Goal: Task Accomplishment & Management: Manage account settings

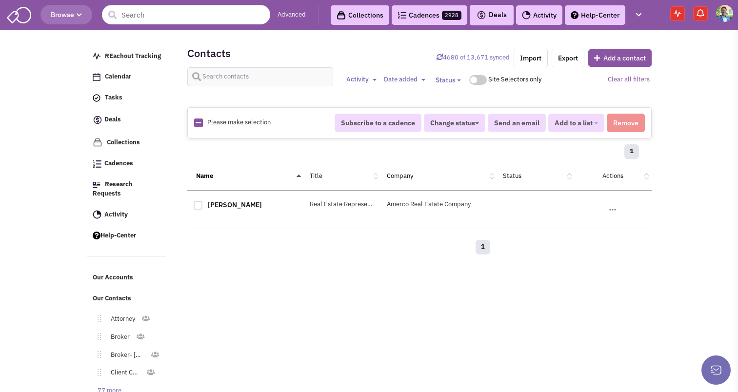
select select
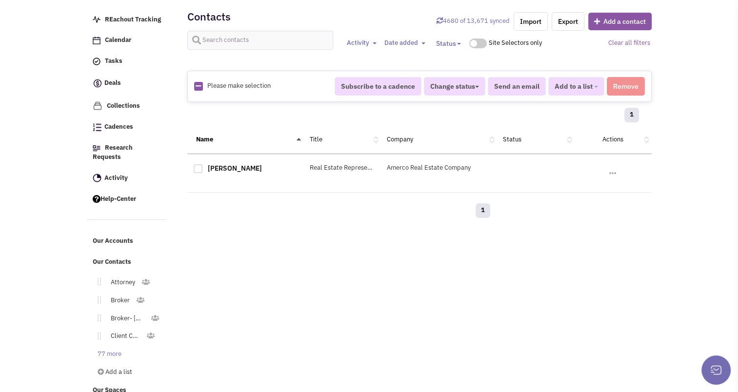
scroll to position [3, 0]
type input "[PERSON_NAME]"
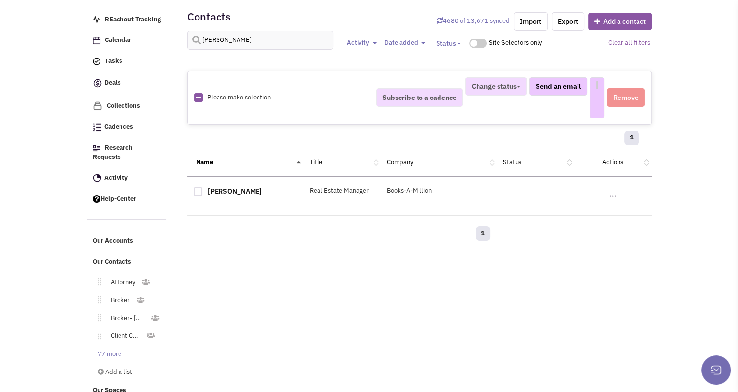
select select
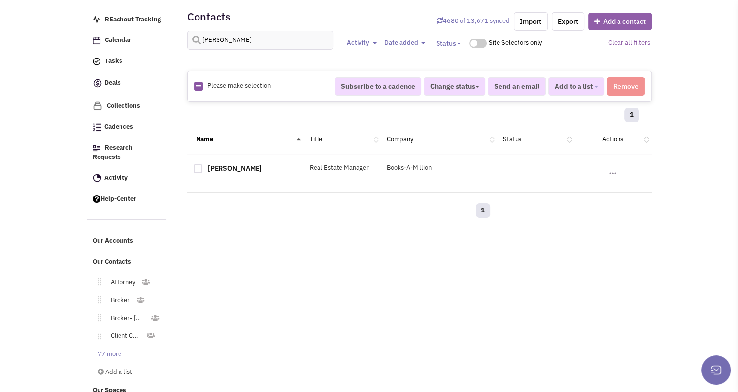
click at [609, 20] on button "Add a contact" at bounding box center [619, 22] width 63 height 18
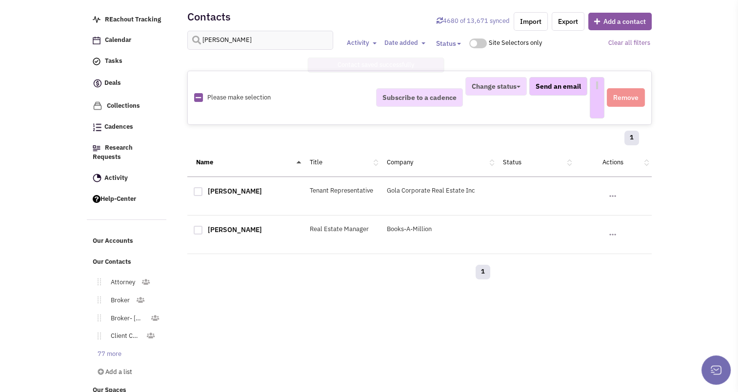
select select
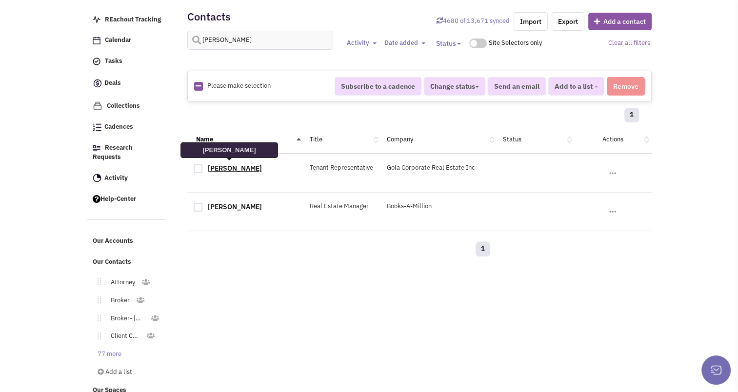
click at [227, 170] on link "[PERSON_NAME]" at bounding box center [235, 168] width 54 height 9
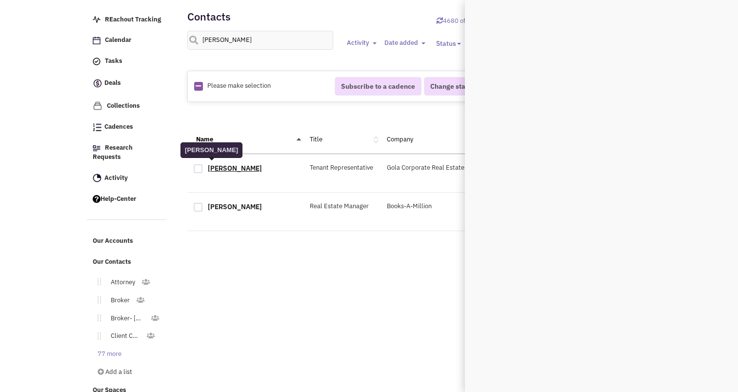
scroll to position [0, 0]
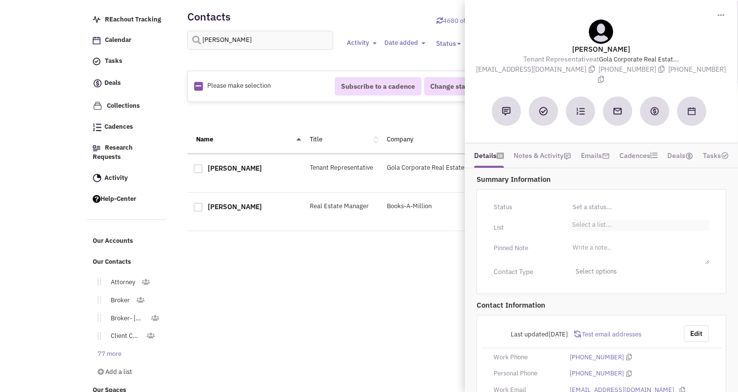
click at [592, 220] on li "Select a list..." at bounding box center [591, 223] width 42 height 7
click at [0, 0] on select "Select a list..." at bounding box center [0, 0] width 0 height 0
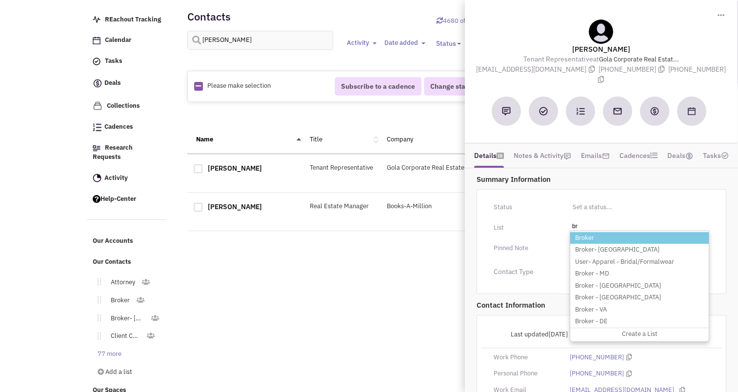
type input "br"
click at [596, 232] on li "Broker" at bounding box center [639, 238] width 138 height 12
click at [0, 0] on select "Select a list..." at bounding box center [0, 0] width 0 height 0
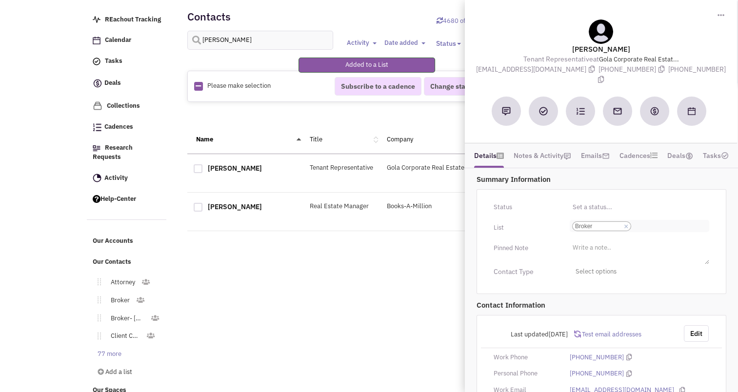
click at [647, 220] on ul "Select a list... × Broker" at bounding box center [639, 226] width 139 height 12
click at [0, 0] on select "Select a list... Broker" at bounding box center [0, 0] width 0 height 0
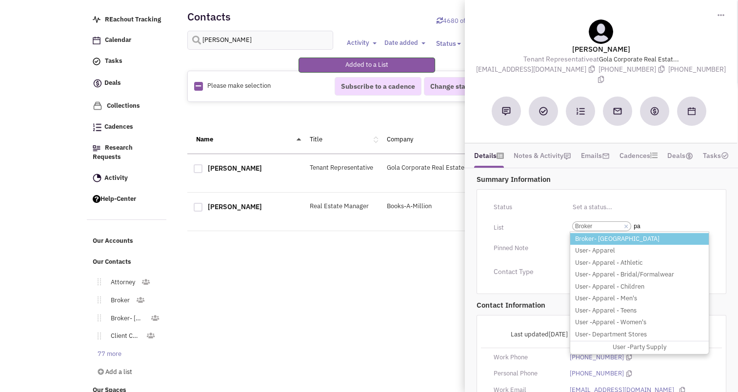
type input "pa"
click at [606, 233] on li "Broker- [GEOGRAPHIC_DATA]" at bounding box center [639, 239] width 138 height 12
click at [0, 0] on select "Select a list... Broker" at bounding box center [0, 0] width 0 height 0
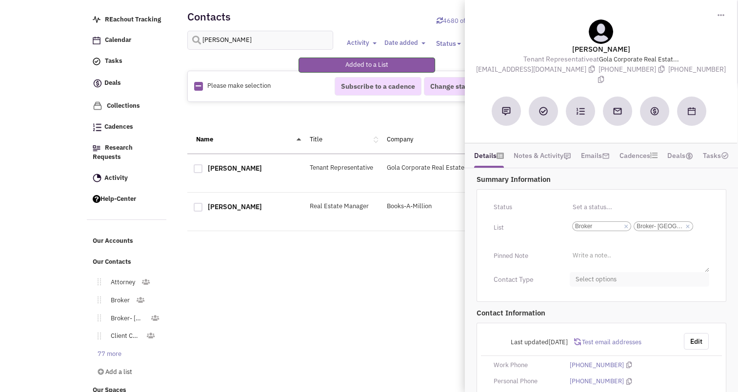
click at [601, 272] on span "Select options" at bounding box center [639, 279] width 139 height 15
click at [579, 314] on div at bounding box center [579, 318] width 9 height 9
checkbox input "true"
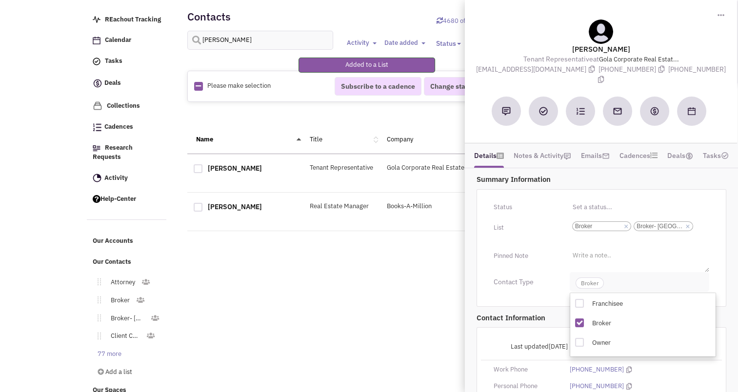
click at [584, 277] on span "Broker" at bounding box center [589, 282] width 28 height 11
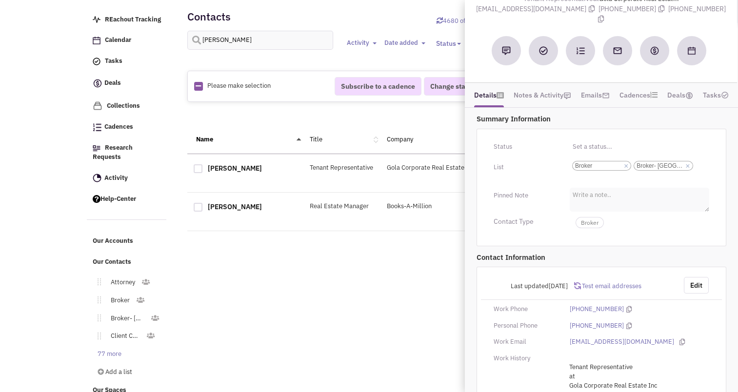
scroll to position [98, 0]
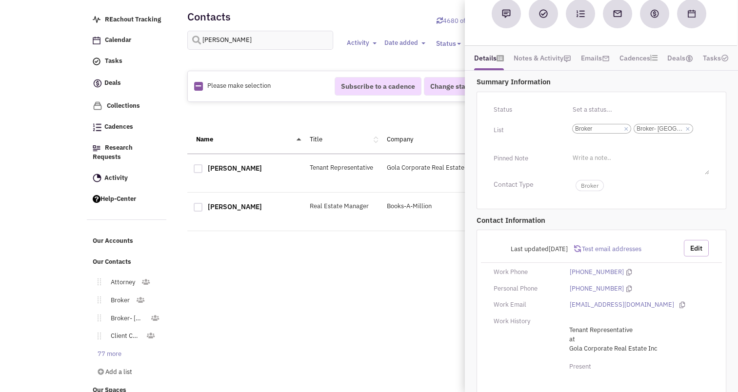
click at [694, 240] on button "Edit" at bounding box center [696, 248] width 25 height 17
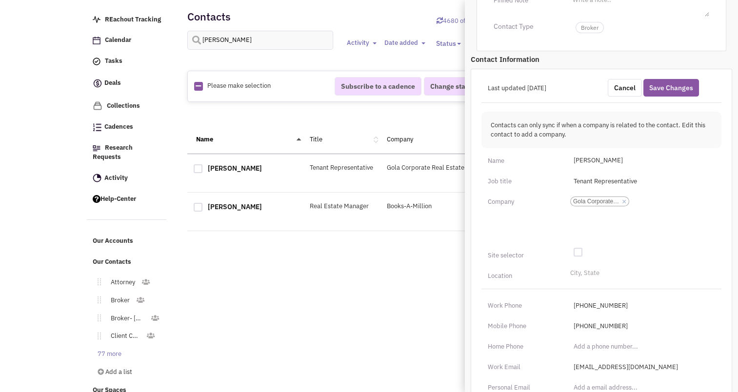
scroll to position [386, 0]
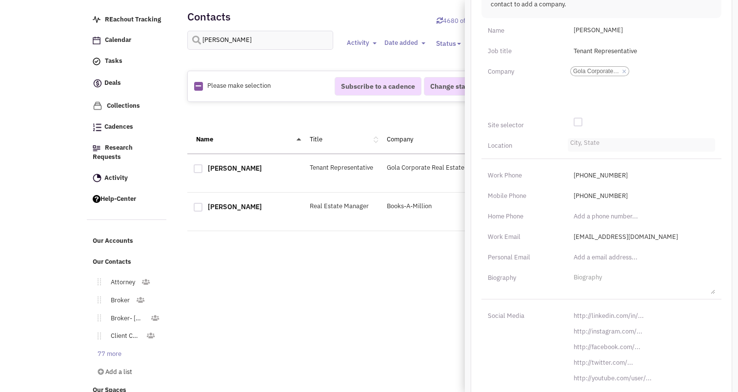
click at [581, 138] on li "City, State" at bounding box center [584, 141] width 32 height 7
click at [0, 0] on select "City, State" at bounding box center [0, 0] width 0 height 0
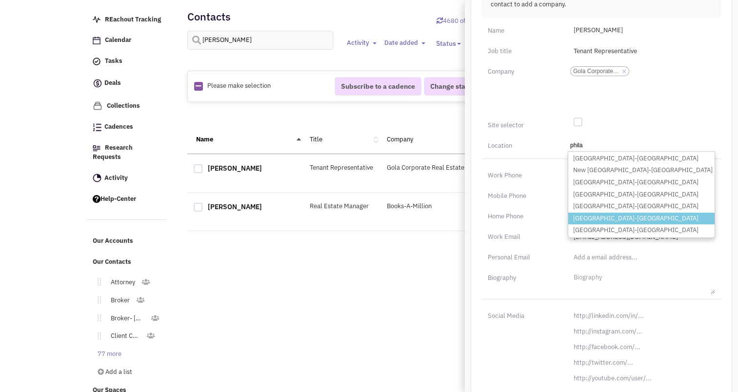
type input "phila"
click at [612, 213] on li "[GEOGRAPHIC_DATA]-[GEOGRAPHIC_DATA]" at bounding box center [641, 219] width 146 height 12
click at [0, 0] on select "City, State phila [GEOGRAPHIC_DATA]-[GEOGRAPHIC_DATA] [GEOGRAPHIC_DATA]-[GEOGRA…" at bounding box center [0, 0] width 0 height 0
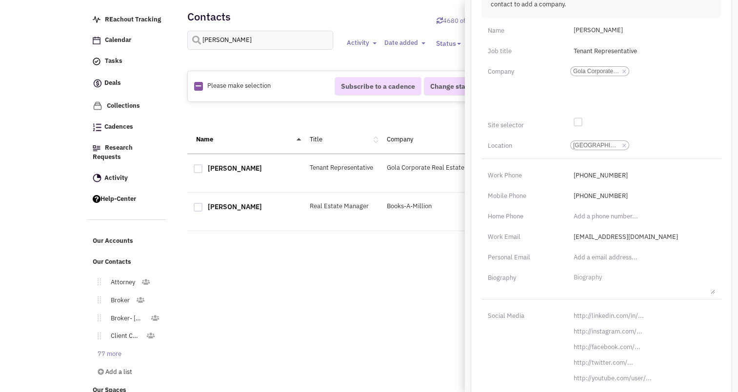
scroll to position [43, 0]
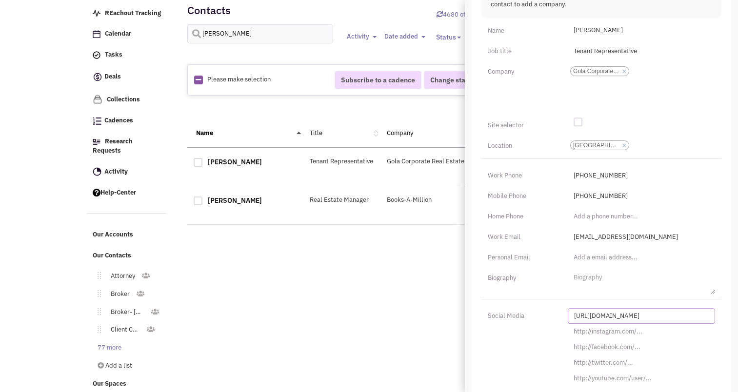
click at [594, 308] on input "[URL][DOMAIN_NAME]" at bounding box center [641, 316] width 147 height 16
paste input "s://[DOMAIN_NAME][URL][PERSON_NAME]"
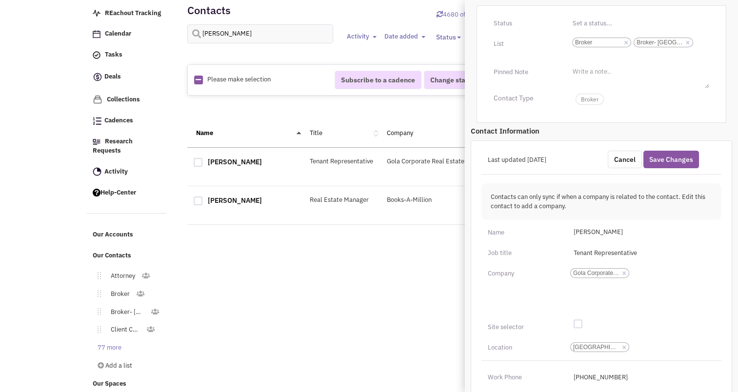
scroll to position [183, 0]
type input "[URL][DOMAIN_NAME][PERSON_NAME]"
click at [679, 154] on button "Save Changes" at bounding box center [671, 160] width 56 height 18
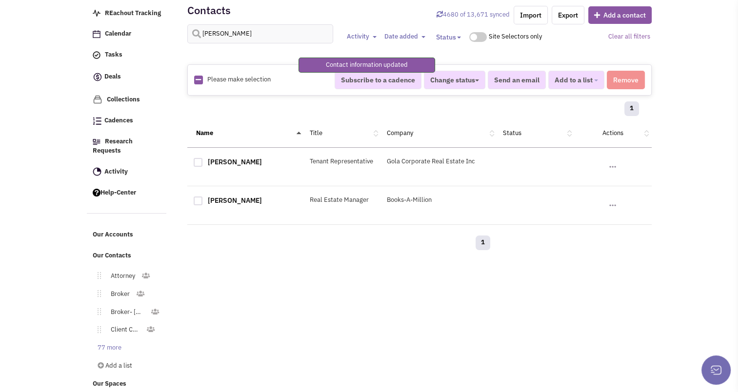
scroll to position [131, 0]
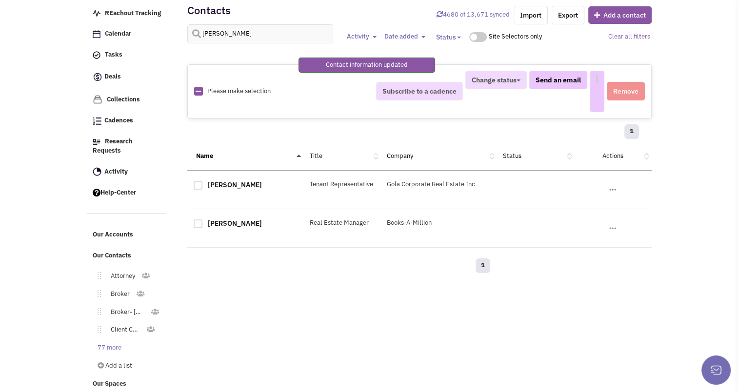
select select
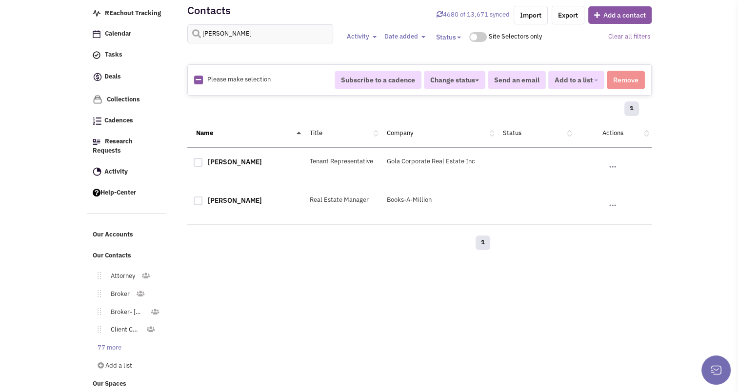
click at [254, 43] on div "[PERSON_NAME] Activity Toggle Dropdown Any activity" at bounding box center [419, 39] width 477 height 30
drag, startPoint x: 254, startPoint y: 43, endPoint x: 243, endPoint y: 37, distance: 12.2
click at [243, 37] on div "[PERSON_NAME] Activity Toggle Dropdown Any activity" at bounding box center [419, 39] width 477 height 30
click at [243, 37] on input "[PERSON_NAME]" at bounding box center [260, 33] width 146 height 19
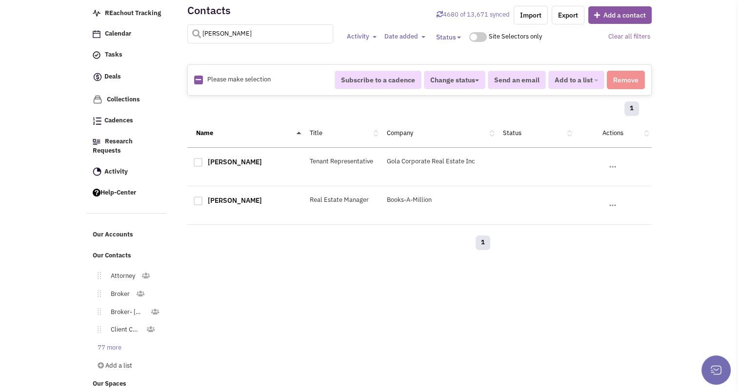
click at [243, 37] on input "[PERSON_NAME]" at bounding box center [260, 33] width 146 height 19
type input "gola"
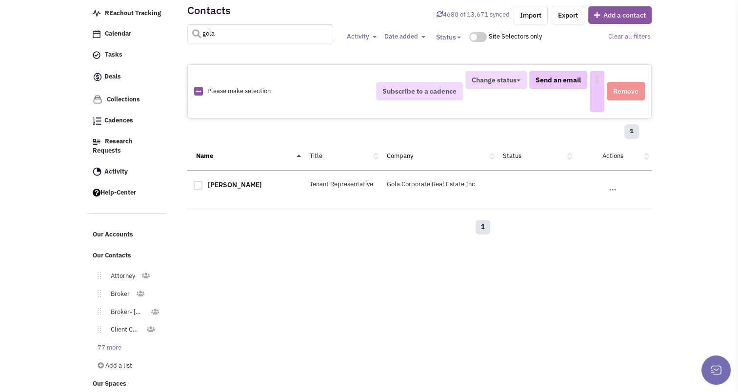
select select
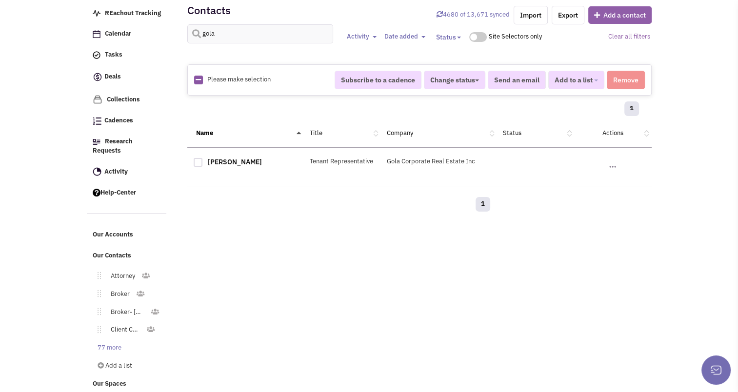
click at [635, 20] on button "Add a contact" at bounding box center [619, 15] width 63 height 18
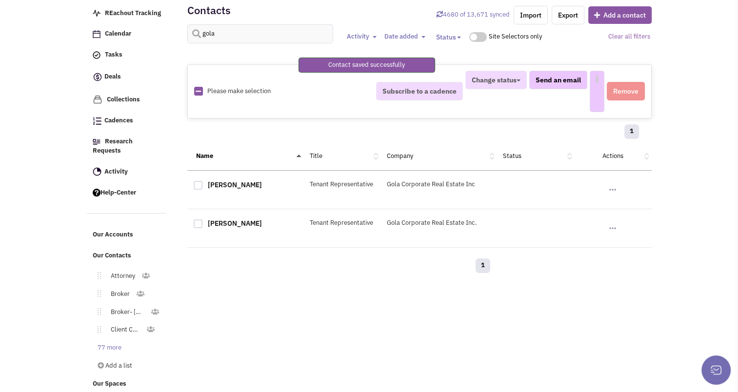
select select
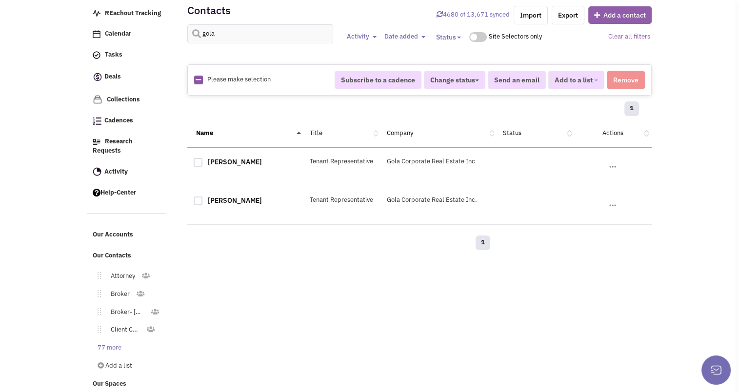
click at [603, 11] on button "Add a contact" at bounding box center [619, 15] width 63 height 18
click at [254, 41] on input "gola" at bounding box center [260, 33] width 146 height 19
type input "[PERSON_NAME]"
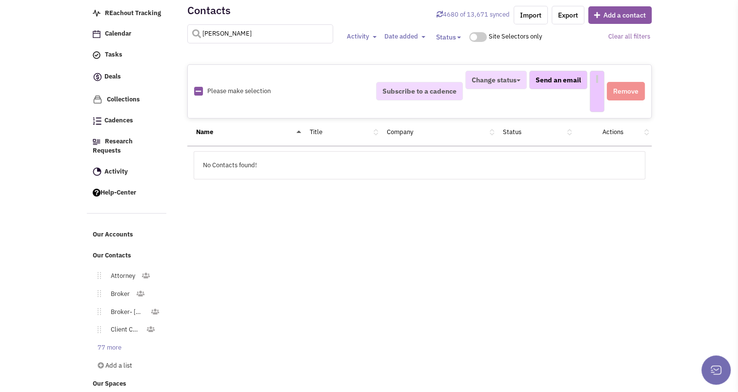
select select
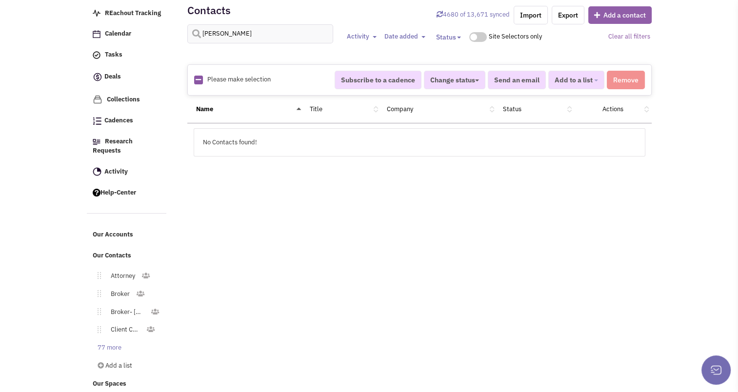
click at [612, 18] on button "Add a contact" at bounding box center [619, 15] width 63 height 18
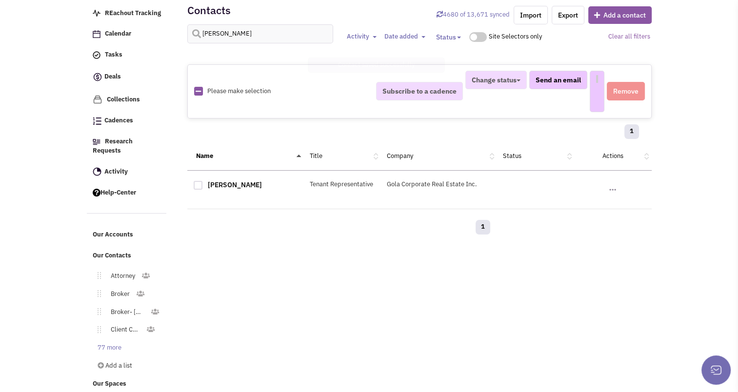
select select
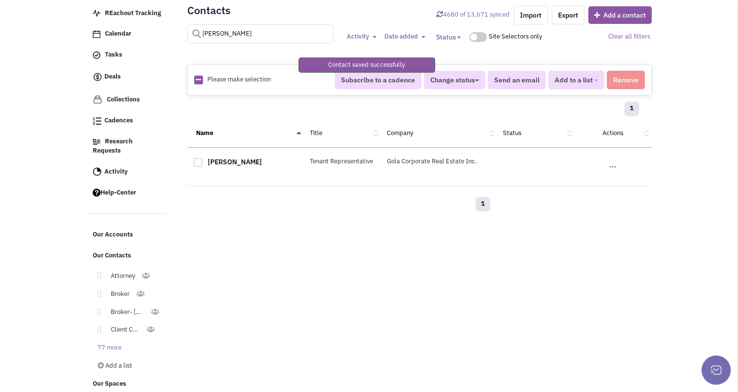
click at [221, 33] on input "[PERSON_NAME]" at bounding box center [260, 33] width 146 height 19
type input "gola"
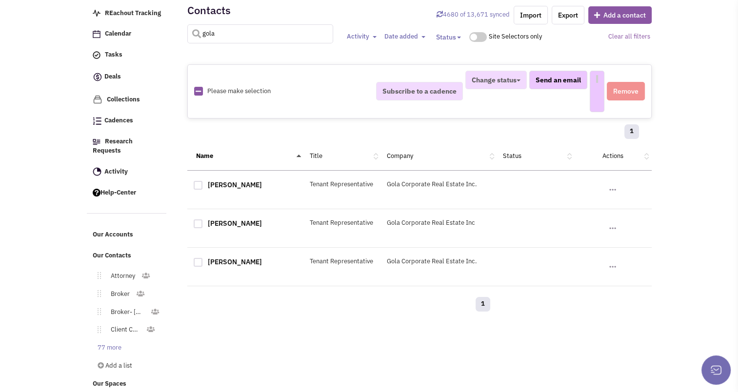
select select
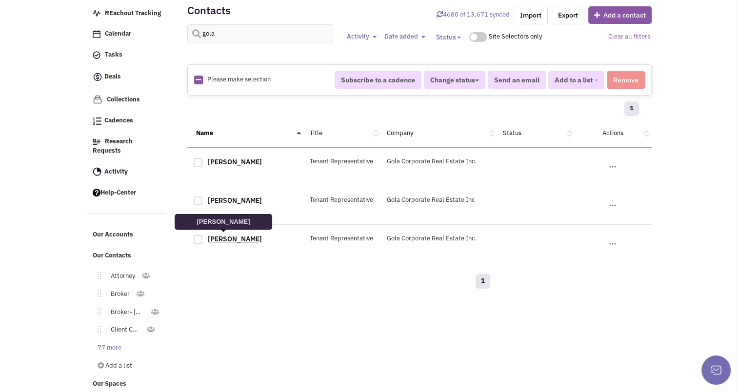
click at [219, 239] on link "[PERSON_NAME]" at bounding box center [235, 239] width 54 height 9
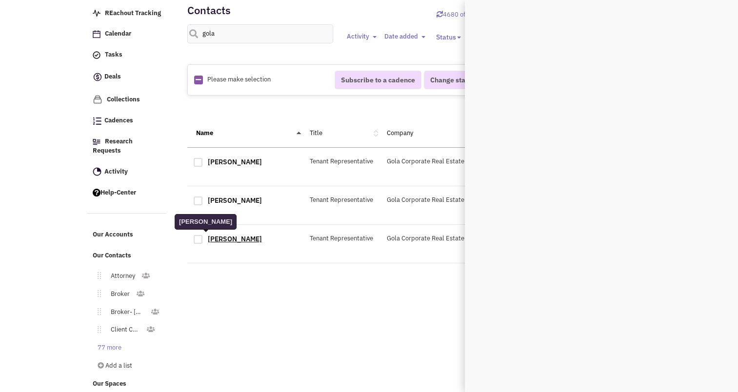
scroll to position [0, 0]
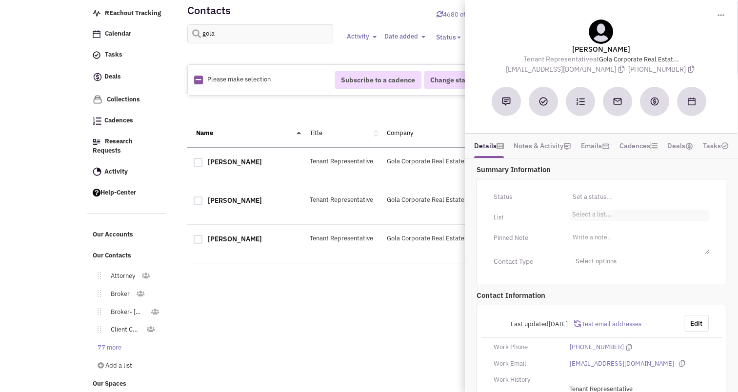
click at [594, 212] on li "Select a list..." at bounding box center [591, 213] width 42 height 7
click at [0, 0] on select "Select a list..." at bounding box center [0, 0] width 0 height 0
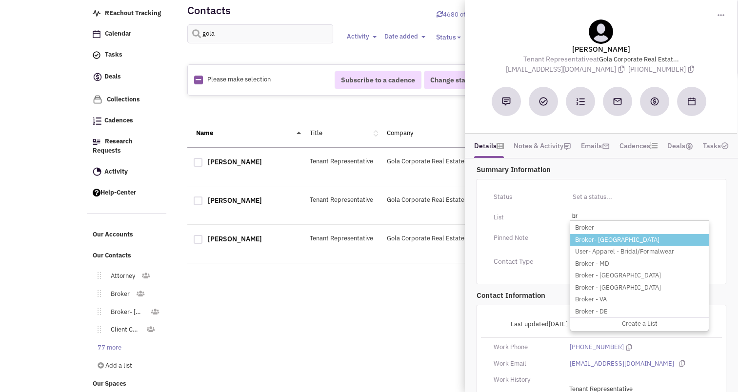
type input "br"
click at [587, 240] on li "Broker- [GEOGRAPHIC_DATA]" at bounding box center [639, 240] width 138 height 12
click at [0, 0] on select "Select a list..." at bounding box center [0, 0] width 0 height 0
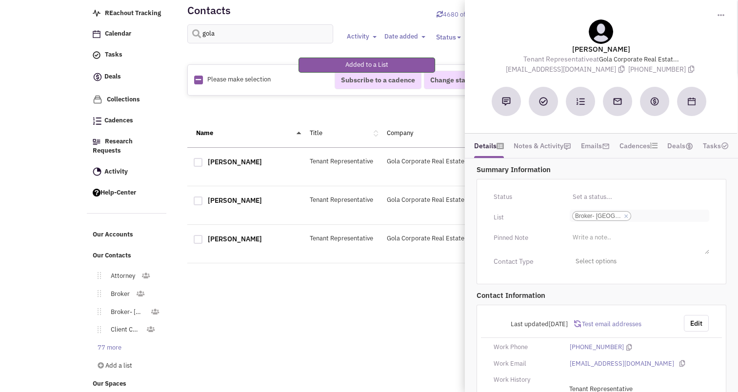
click at [662, 213] on ul "Select a list... × Broker- [GEOGRAPHIC_DATA]" at bounding box center [639, 216] width 139 height 12
click at [0, 0] on select "Select a list... Broker- [GEOGRAPHIC_DATA]" at bounding box center [0, 0] width 0 height 0
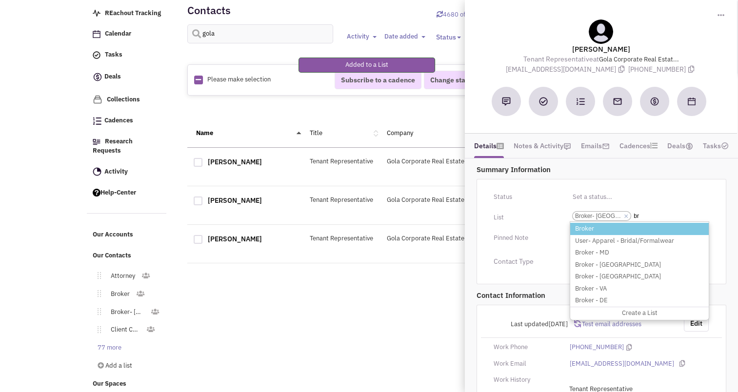
type input "br"
click at [622, 230] on li "Broker" at bounding box center [639, 229] width 138 height 12
click at [0, 0] on select "Select a list... Broker- [GEOGRAPHIC_DATA]" at bounding box center [0, 0] width 0 height 0
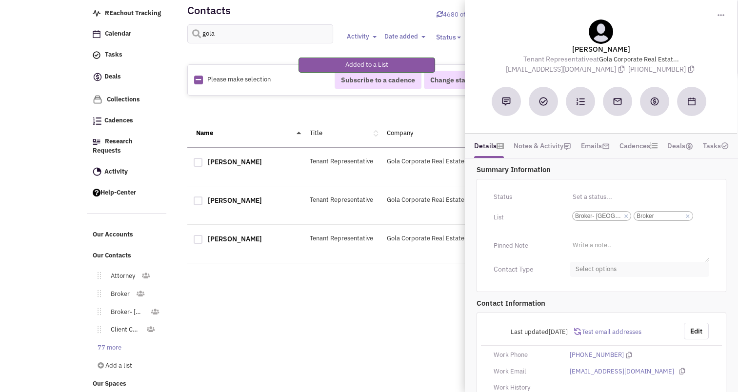
click at [602, 265] on span "Select options" at bounding box center [639, 269] width 139 height 15
click at [578, 304] on div at bounding box center [579, 308] width 9 height 9
checkbox input "true"
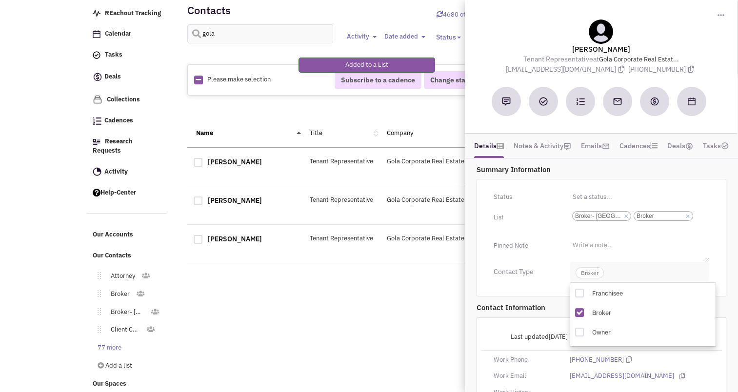
click at [586, 272] on span "Broker" at bounding box center [589, 272] width 28 height 11
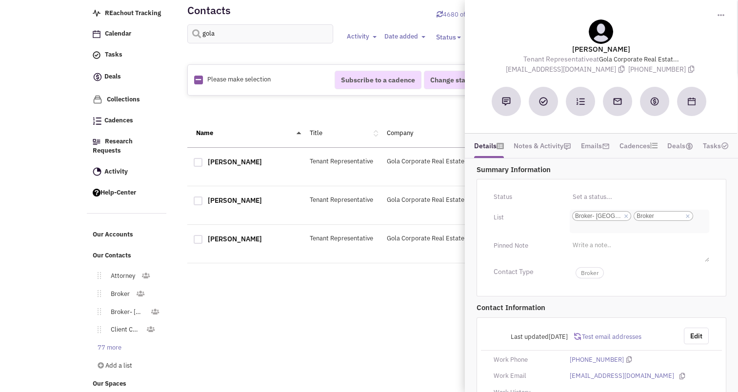
scroll to position [75, 0]
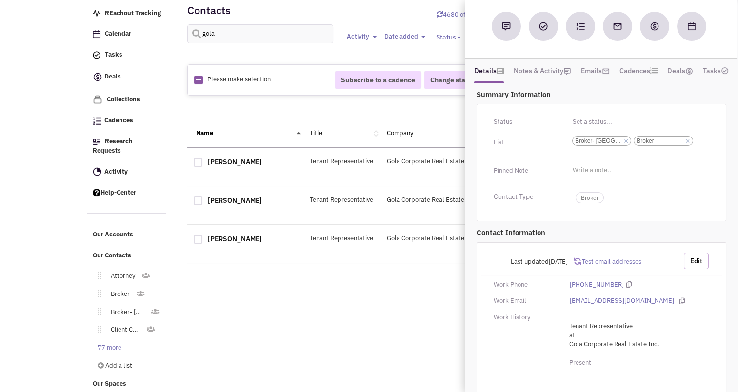
click at [698, 259] on button "Edit" at bounding box center [696, 261] width 25 height 17
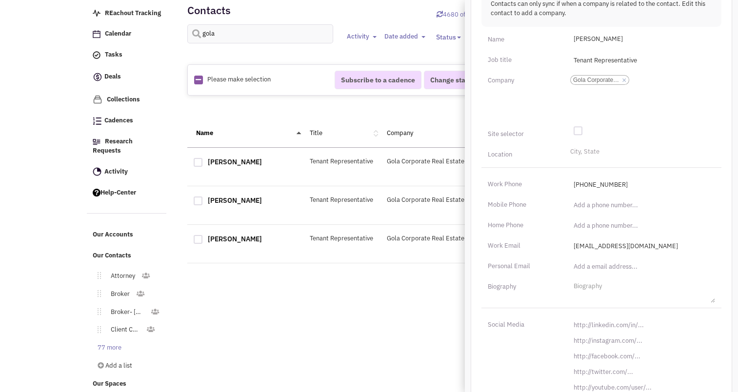
scroll to position [386, 0]
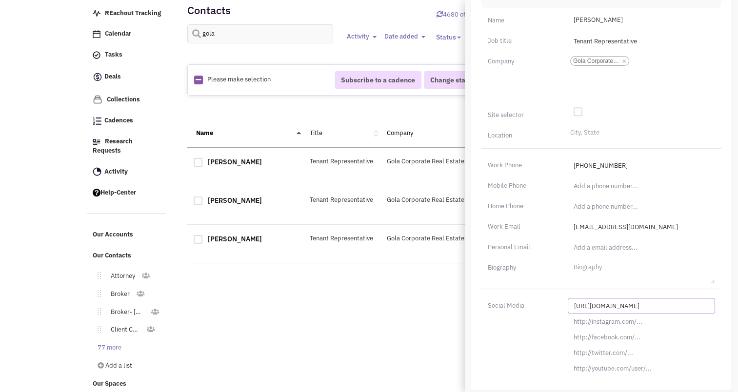
click at [626, 302] on input "[URL][DOMAIN_NAME]" at bounding box center [641, 306] width 147 height 16
paste input "s://[DOMAIN_NAME][URL]"
type input "[URL][DOMAIN_NAME]"
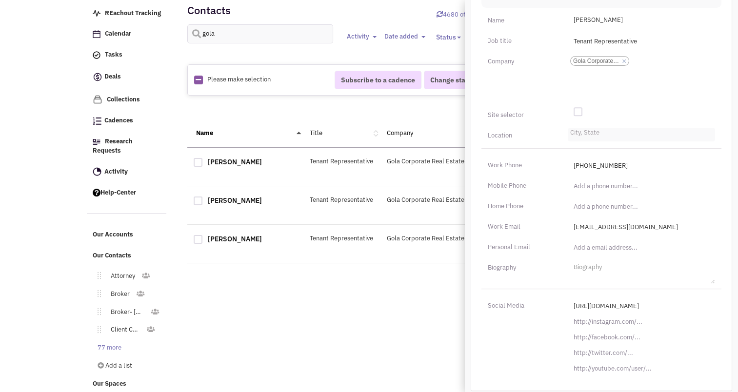
click at [581, 138] on input "City, State" at bounding box center [580, 135] width 21 height 10
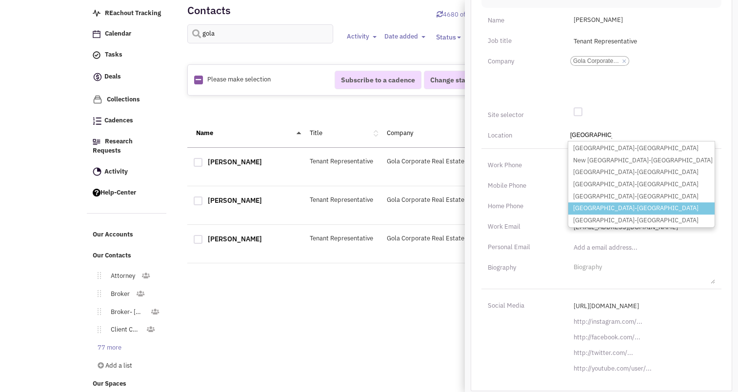
type input "[GEOGRAPHIC_DATA]"
click at [610, 204] on li "[GEOGRAPHIC_DATA]-[GEOGRAPHIC_DATA]" at bounding box center [641, 208] width 146 height 12
click at [0, 0] on select "City, State [GEOGRAPHIC_DATA] [GEOGRAPHIC_DATA]-[GEOGRAPHIC_DATA] [GEOGRAPHIC_D…" at bounding box center [0, 0] width 0 height 0
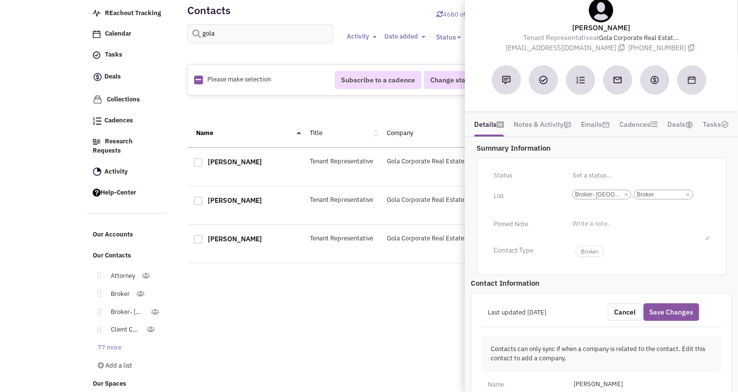
scroll to position [0, 0]
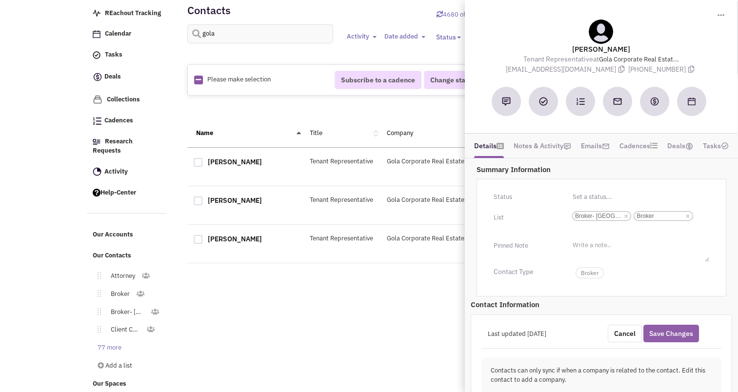
click at [672, 329] on button "Save Changes" at bounding box center [671, 334] width 56 height 18
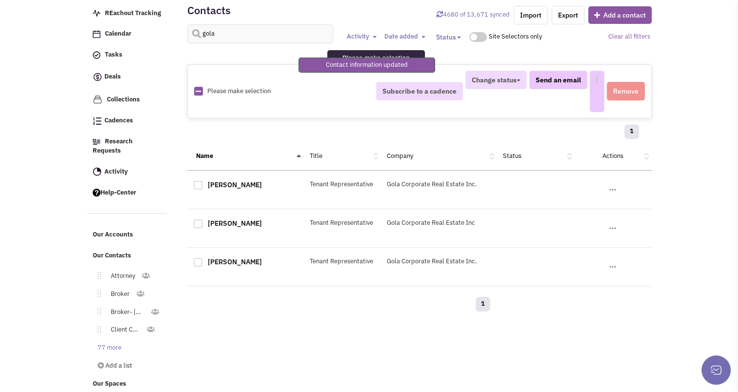
select select
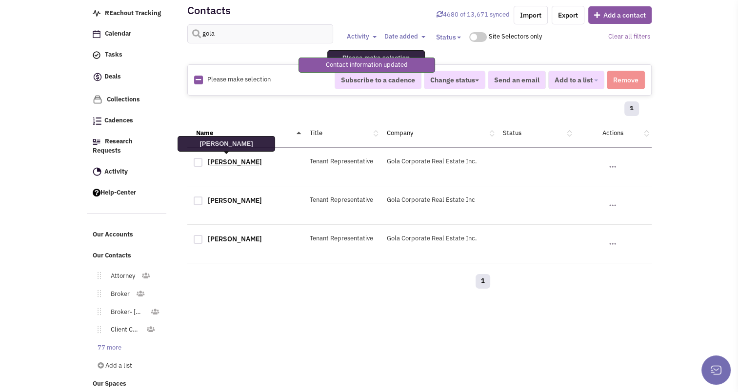
click at [227, 158] on link "[PERSON_NAME]" at bounding box center [235, 161] width 54 height 9
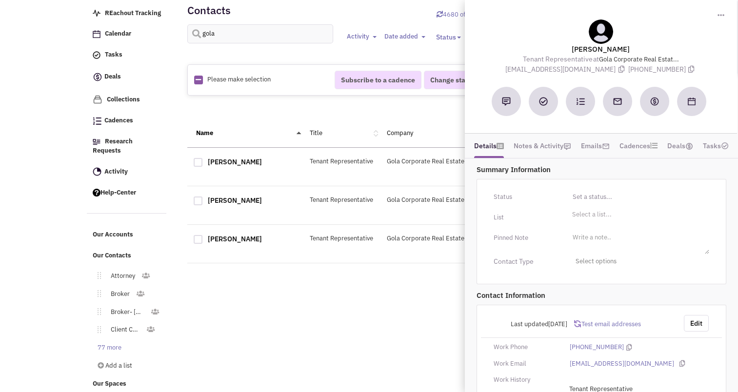
click at [585, 208] on div "Status Toggle Dropdown Have not contacted Reached out Interested Not interested…" at bounding box center [601, 231] width 250 height 105
click at [585, 213] on li "Select a list..." at bounding box center [591, 213] width 42 height 7
click at [0, 0] on select "Select a list..." at bounding box center [0, 0] width 0 height 0
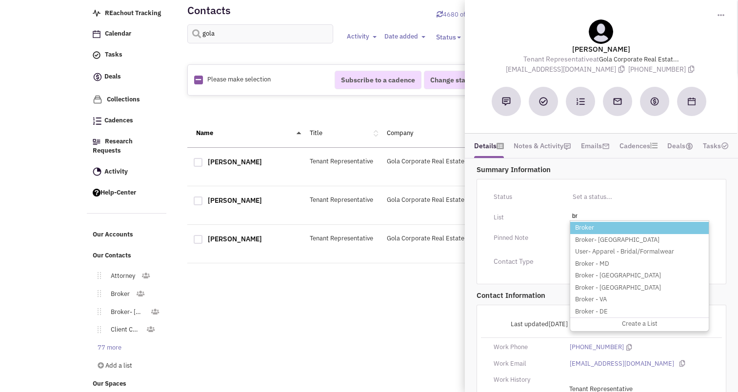
type input "br"
click at [588, 224] on li "Broker" at bounding box center [639, 228] width 138 height 12
click at [0, 0] on select "Select a list..." at bounding box center [0, 0] width 0 height 0
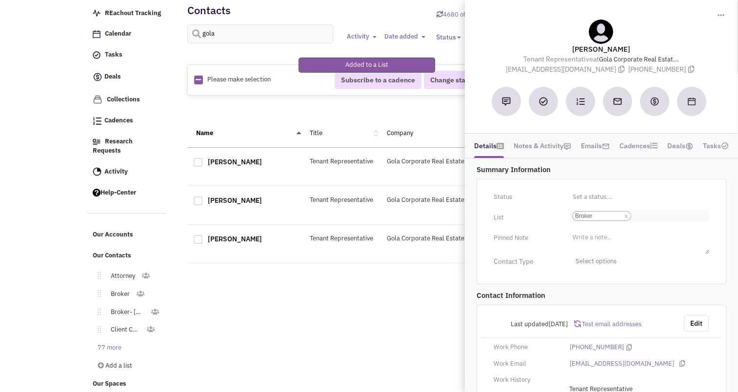
click at [637, 216] on input "Select a list... Broker Select a list... × Broker" at bounding box center [643, 216] width 21 height 10
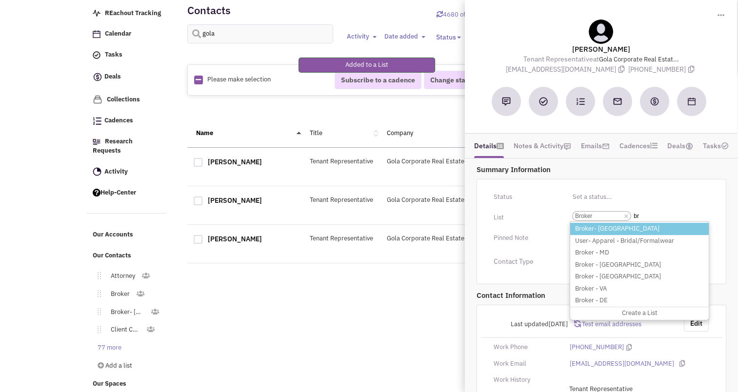
type input "br"
click at [613, 225] on li "Broker- [GEOGRAPHIC_DATA]" at bounding box center [639, 229] width 138 height 12
click at [0, 0] on select "Select a list... Broker" at bounding box center [0, 0] width 0 height 0
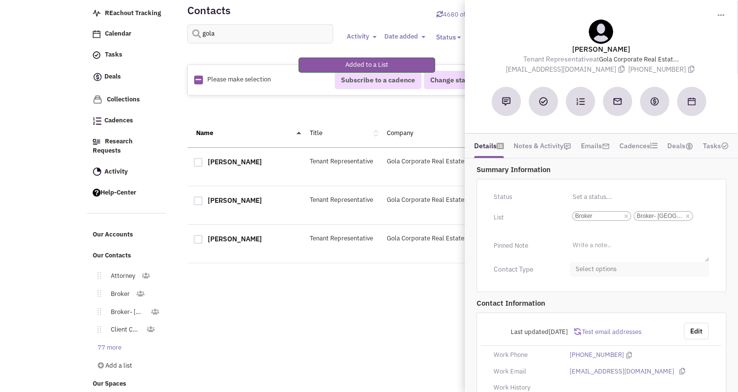
click at [601, 265] on span "Select options" at bounding box center [639, 269] width 139 height 15
click at [577, 310] on div at bounding box center [579, 308] width 9 height 9
checkbox input "true"
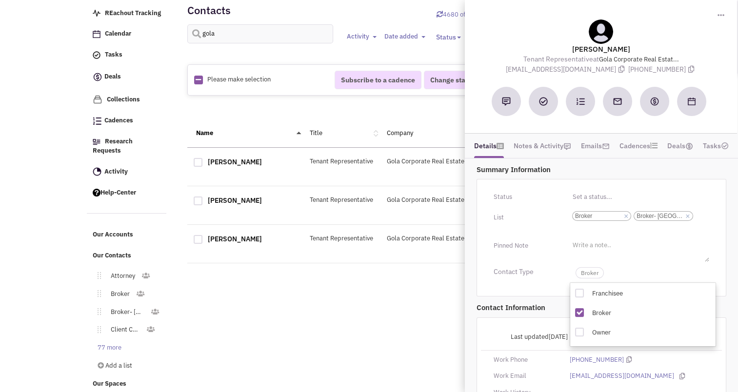
click at [513, 282] on div "Status Toggle Dropdown Have not contacted Reached out Interested Not interested…" at bounding box center [601, 238] width 250 height 118
click at [591, 277] on span "Broker" at bounding box center [589, 272] width 28 height 11
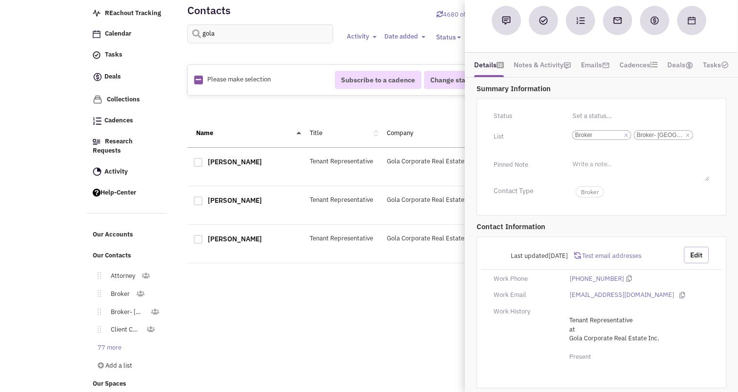
click at [694, 252] on button "Edit" at bounding box center [696, 255] width 25 height 17
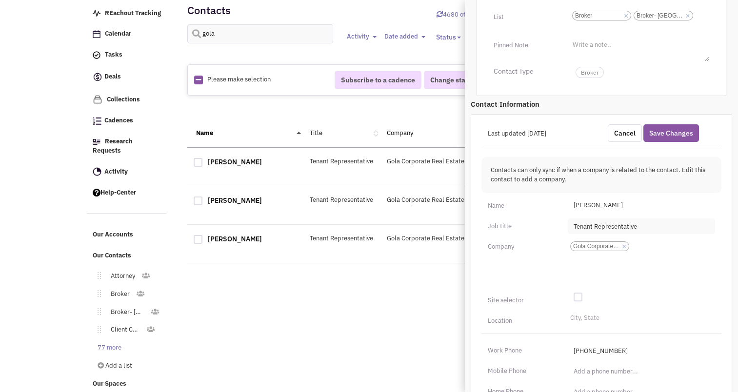
scroll to position [205, 0]
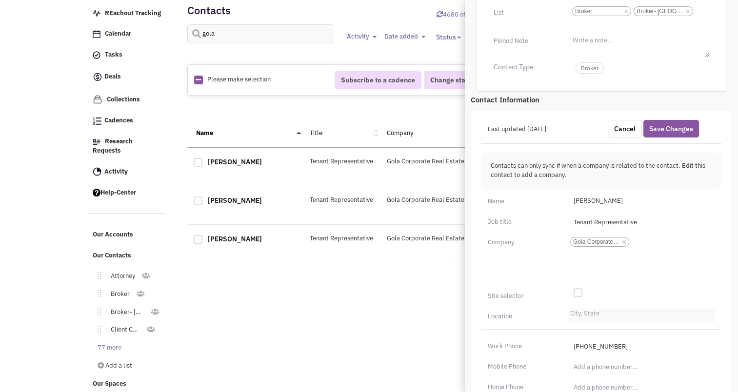
click at [581, 312] on li "City, State" at bounding box center [584, 312] width 32 height 7
click at [0, 0] on select "City, State" at bounding box center [0, 0] width 0 height 0
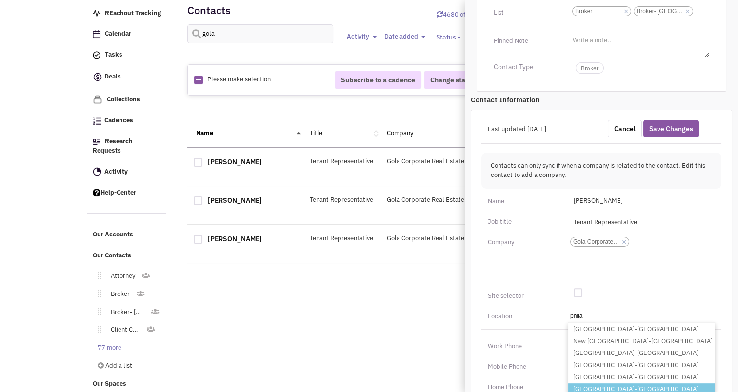
type input "phila"
click at [590, 384] on li "[GEOGRAPHIC_DATA]-[GEOGRAPHIC_DATA]" at bounding box center [641, 389] width 146 height 12
click at [0, 0] on select "City, State phila [GEOGRAPHIC_DATA]-[GEOGRAPHIC_DATA] [GEOGRAPHIC_DATA]-[GEOGRA…" at bounding box center [0, 0] width 0 height 0
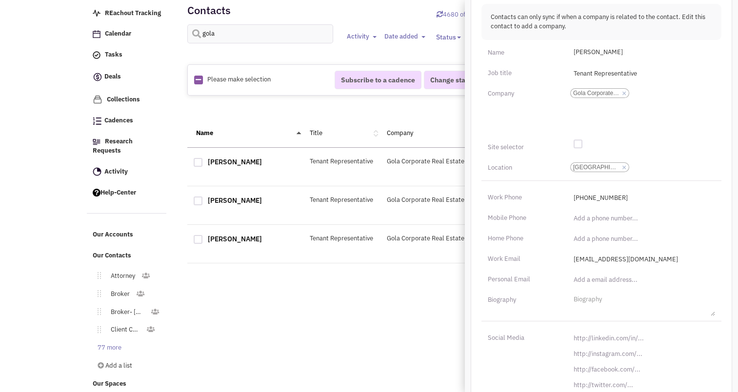
scroll to position [386, 0]
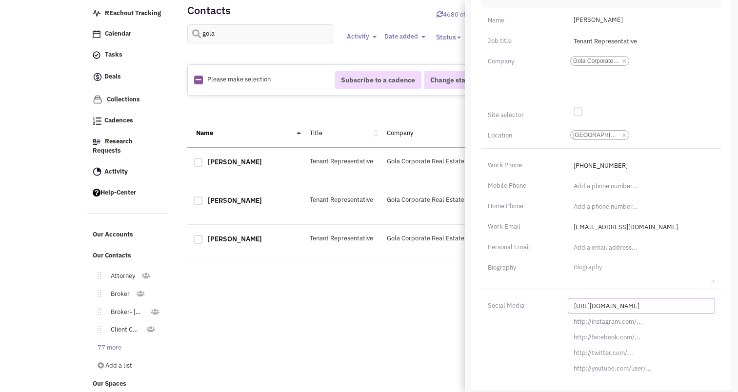
click at [601, 303] on input "[URL][DOMAIN_NAME]" at bounding box center [641, 306] width 147 height 16
paste input "s://[DOMAIN_NAME][URL][PERSON_NAME]"
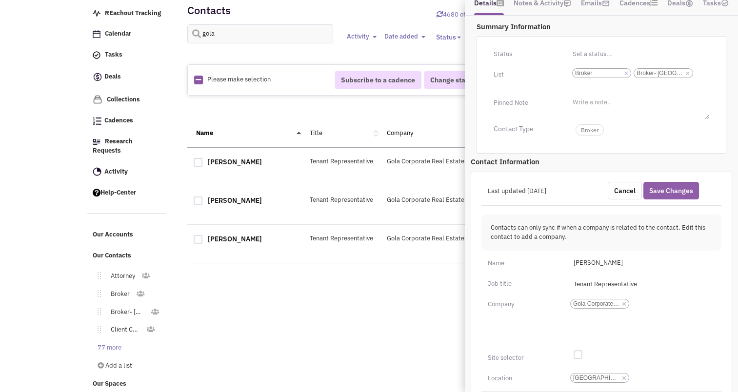
scroll to position [142, 0]
type input "[URL][DOMAIN_NAME][PERSON_NAME]"
click at [665, 185] on button "Save Changes" at bounding box center [671, 191] width 56 height 18
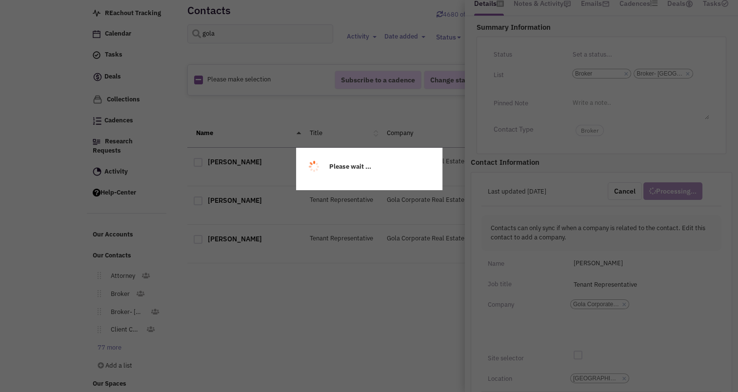
scroll to position [115, 0]
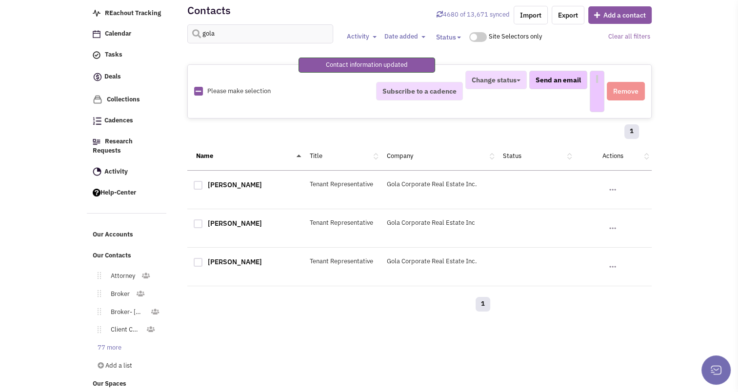
select select
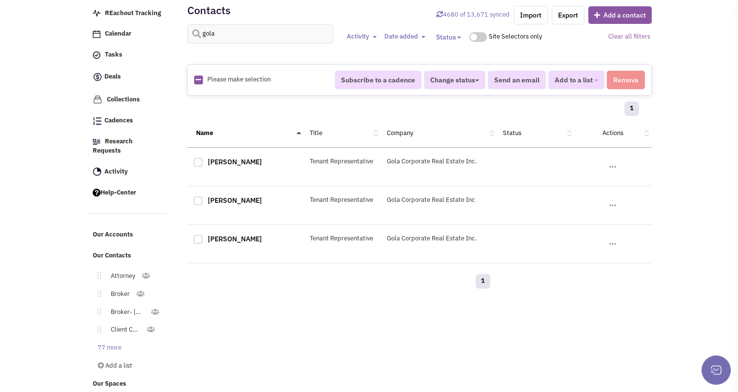
scroll to position [0, 0]
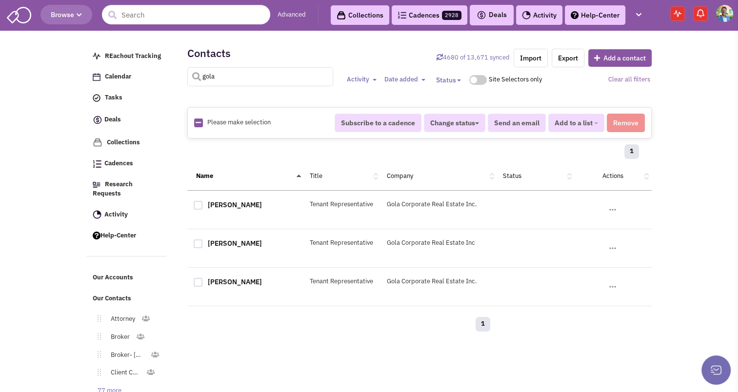
click at [254, 78] on input "gola" at bounding box center [260, 76] width 146 height 19
type input "[PERSON_NAME]"
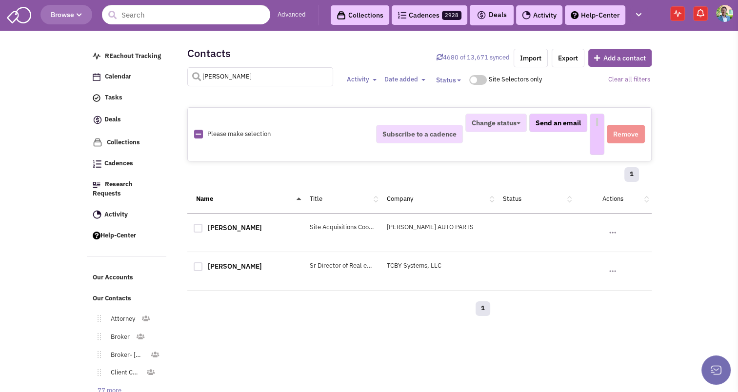
select select
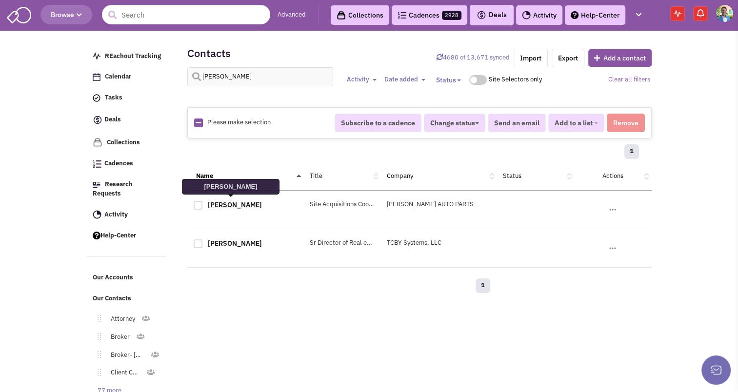
click at [230, 204] on link "[PERSON_NAME]" at bounding box center [235, 204] width 54 height 9
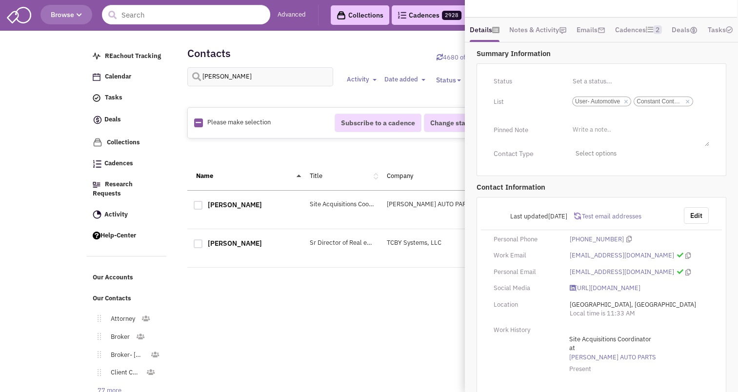
scroll to position [177, 0]
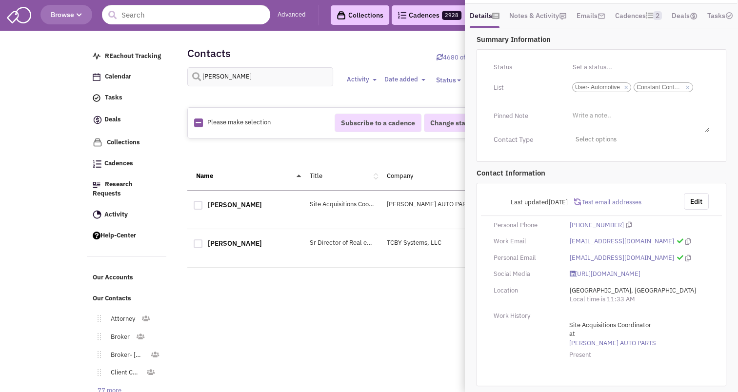
click at [257, 327] on div "Retailsphere Support Message Send REachout Tracking Calendar Tasks Completed Ta…" at bounding box center [369, 235] width 569 height 405
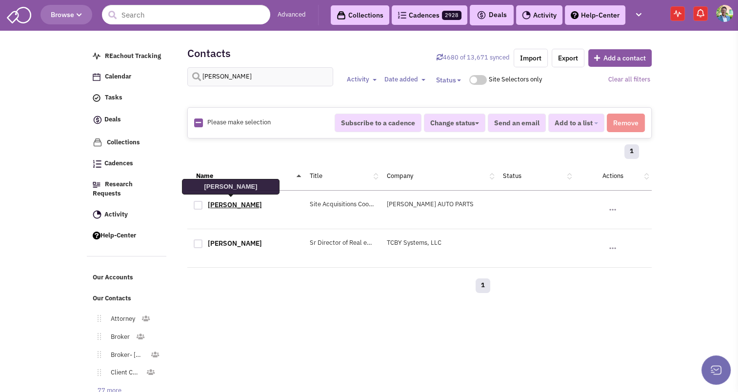
click at [212, 204] on link "[PERSON_NAME]" at bounding box center [235, 204] width 54 height 9
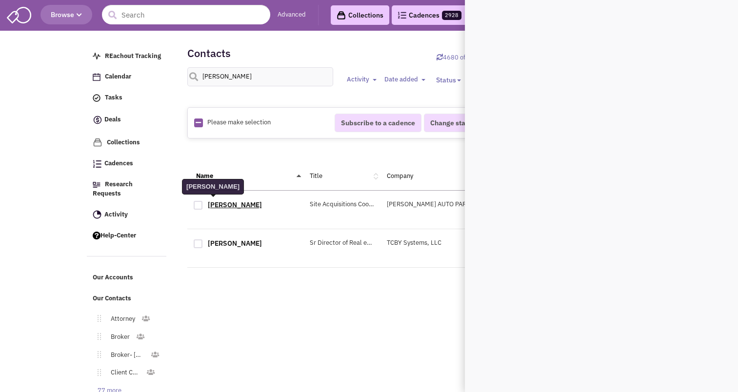
scroll to position [0, 0]
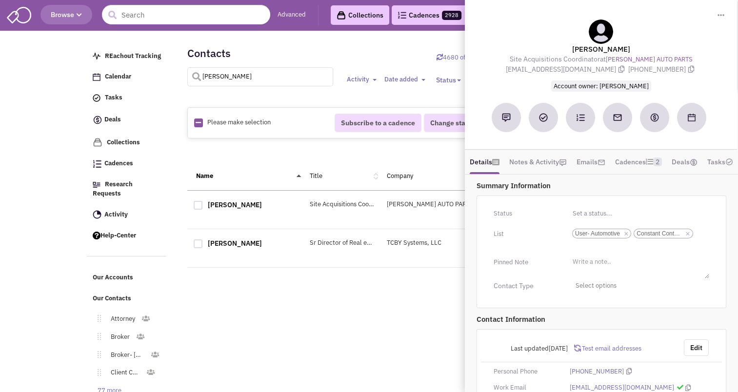
click at [236, 82] on input "[PERSON_NAME]" at bounding box center [260, 76] width 146 height 19
type input "houghton"
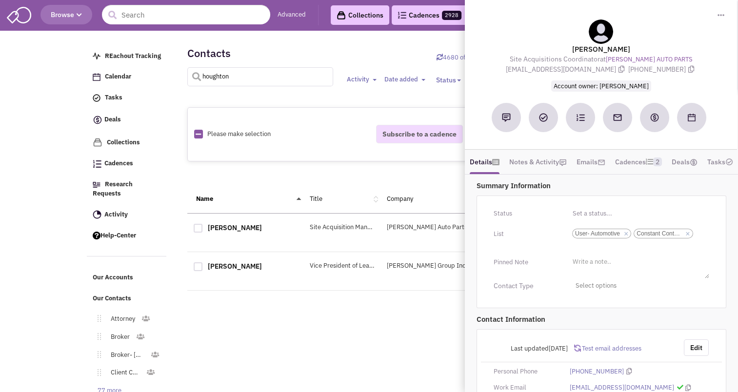
select select
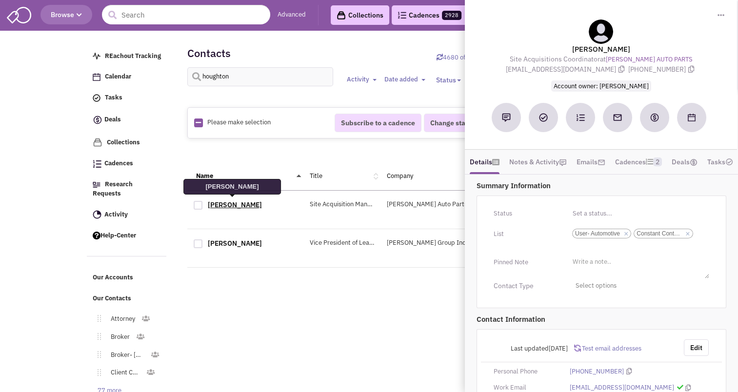
click at [233, 205] on link "[PERSON_NAME]" at bounding box center [235, 204] width 54 height 9
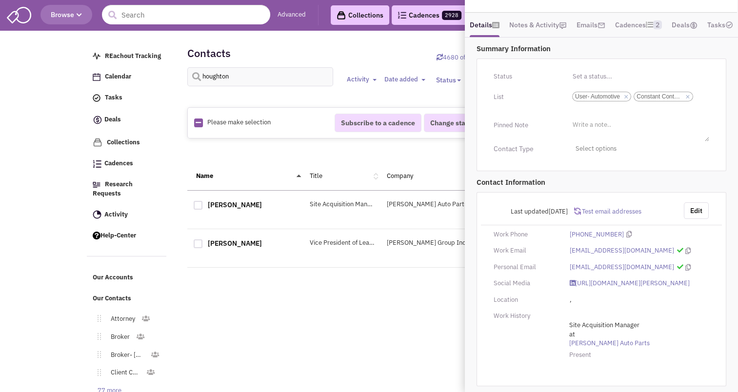
scroll to position [158, 0]
click at [698, 205] on button "Edit" at bounding box center [696, 210] width 25 height 17
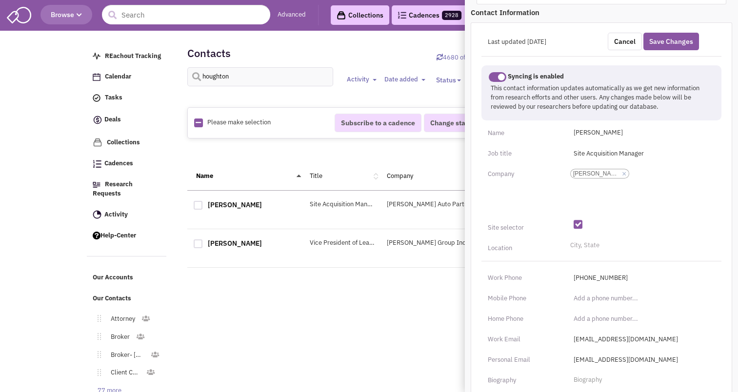
scroll to position [304, 0]
click at [607, 254] on ul "City, State" at bounding box center [641, 247] width 147 height 14
click at [0, 0] on select "City, State" at bounding box center [0, 0] width 0 height 0
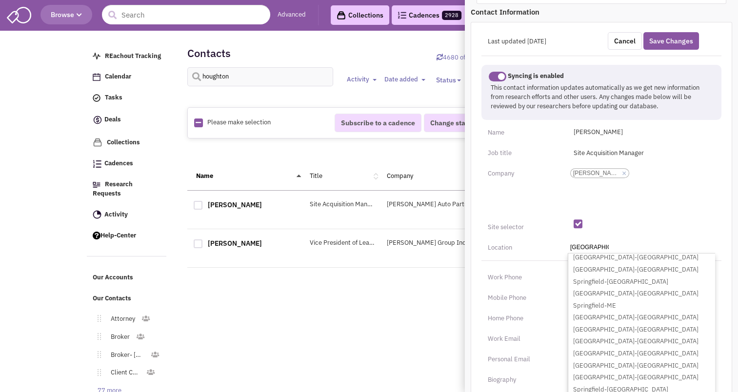
scroll to position [123, 0]
type input "[GEOGRAPHIC_DATA]"
click at [608, 335] on li "[GEOGRAPHIC_DATA]-[GEOGRAPHIC_DATA]" at bounding box center [641, 329] width 146 height 12
click at [0, 0] on select "City, [GEOGRAPHIC_DATA] [GEOGRAPHIC_DATA]-[GEOGRAPHIC_DATA] [GEOGRAPHIC_DATA]-[…" at bounding box center [0, 0] width 0 height 0
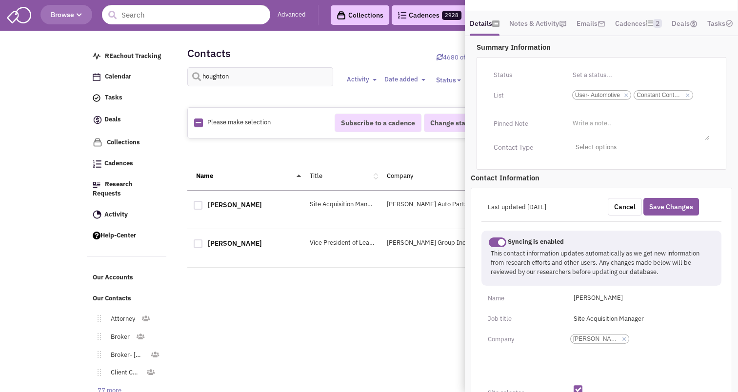
scroll to position [119, 0]
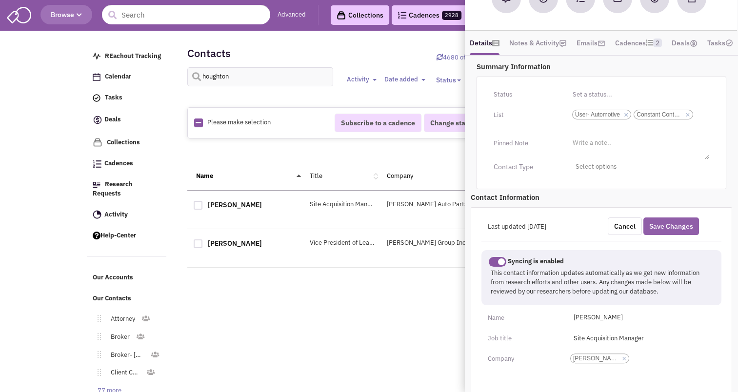
click at [669, 232] on button "Save Changes" at bounding box center [671, 226] width 56 height 18
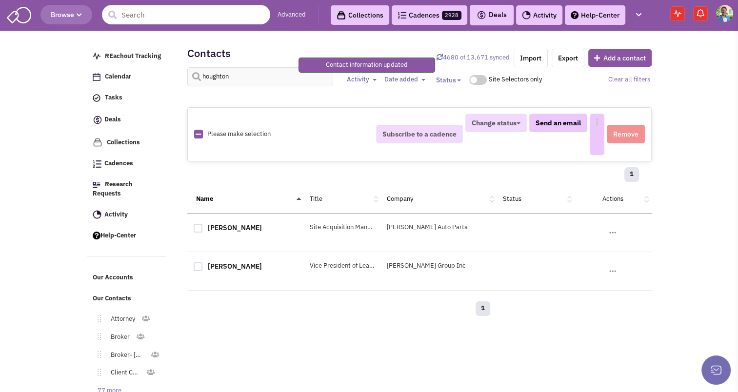
select select
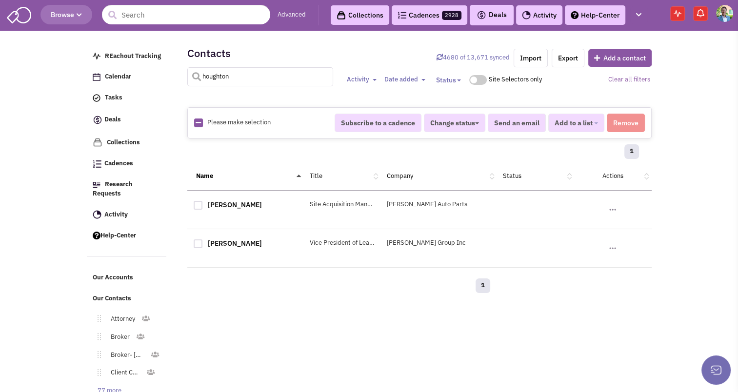
click at [269, 77] on input "houghton" at bounding box center [260, 76] width 146 height 19
type input "[PERSON_NAME]"
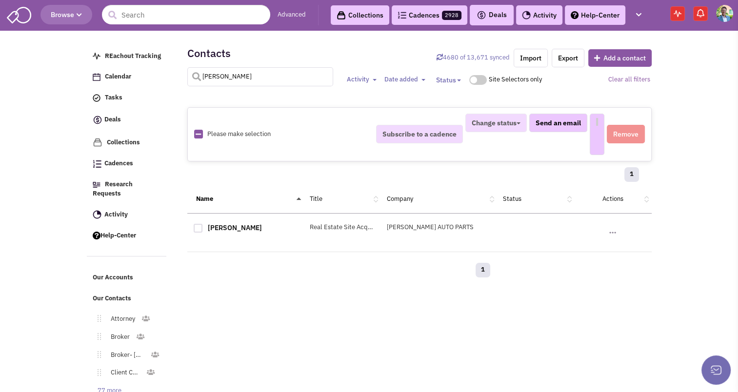
select select
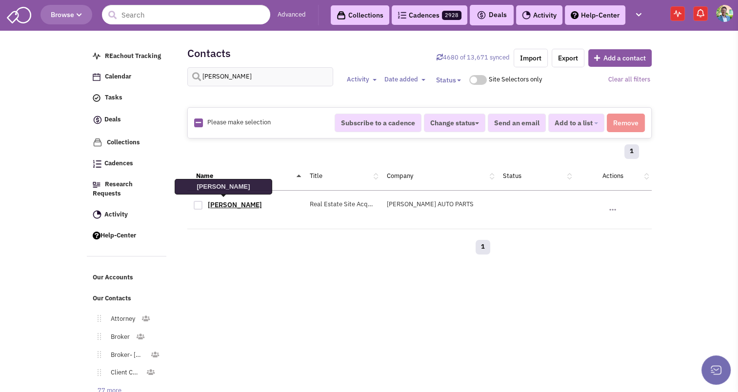
click at [209, 200] on link "[PERSON_NAME]" at bounding box center [235, 204] width 54 height 9
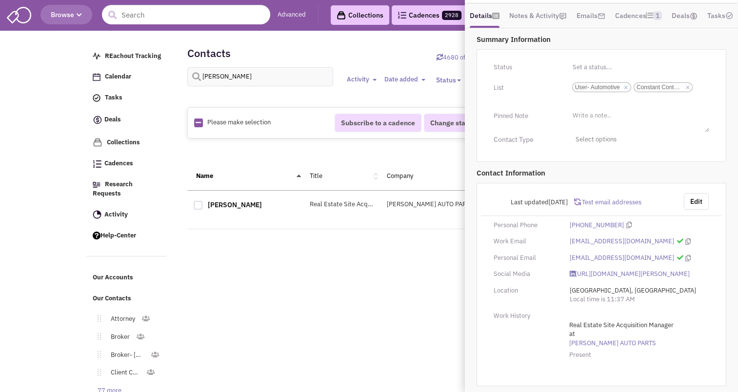
scroll to position [166, 0]
click at [222, 78] on input "[PERSON_NAME]" at bounding box center [260, 76] width 146 height 19
type input "[PERSON_NAME]"
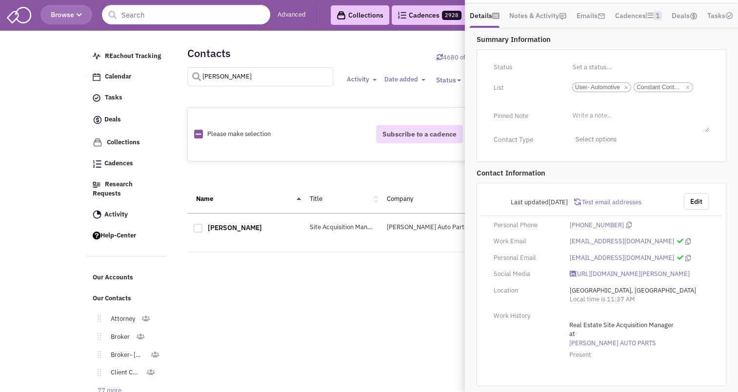
select select
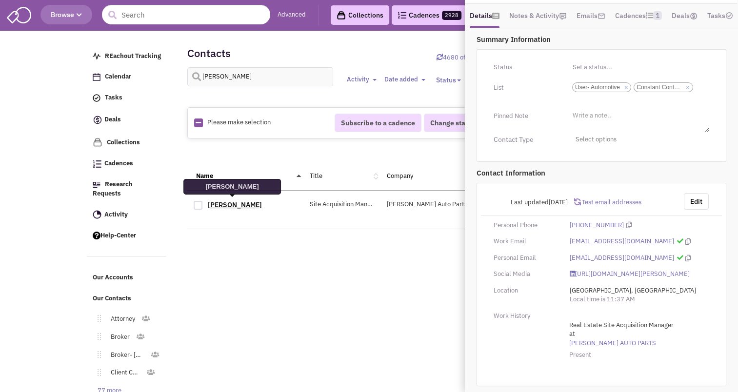
click at [231, 201] on link "[PERSON_NAME]" at bounding box center [235, 204] width 54 height 9
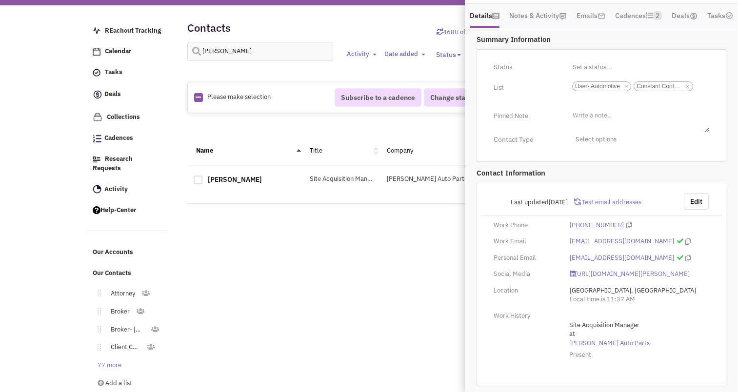
click at [283, 283] on div "Retailsphere Support Message Send REachout Tracking Calendar Tasks Completed Ta…" at bounding box center [369, 210] width 569 height 405
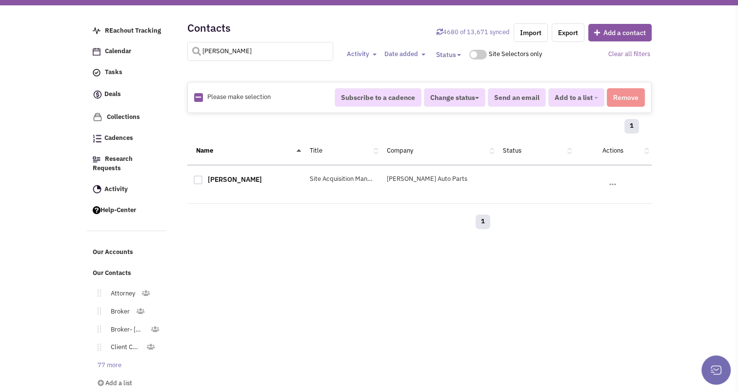
click at [263, 47] on input "[PERSON_NAME]" at bounding box center [260, 51] width 146 height 19
type input "[PERSON_NAME]"
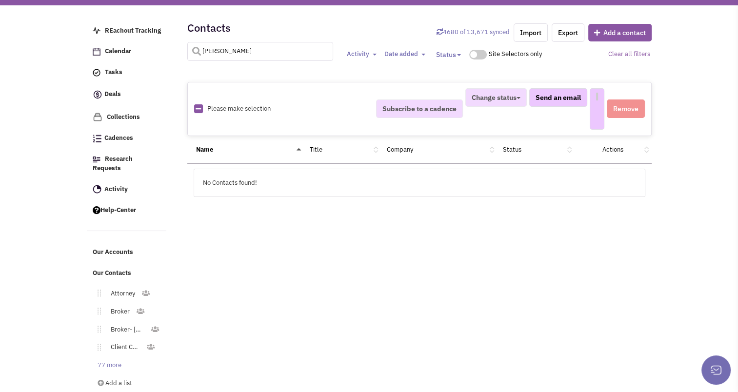
select select
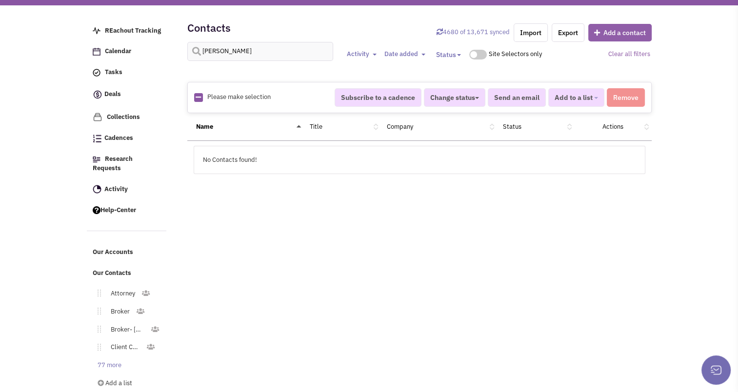
click at [627, 37] on button "Add a contact" at bounding box center [619, 33] width 63 height 18
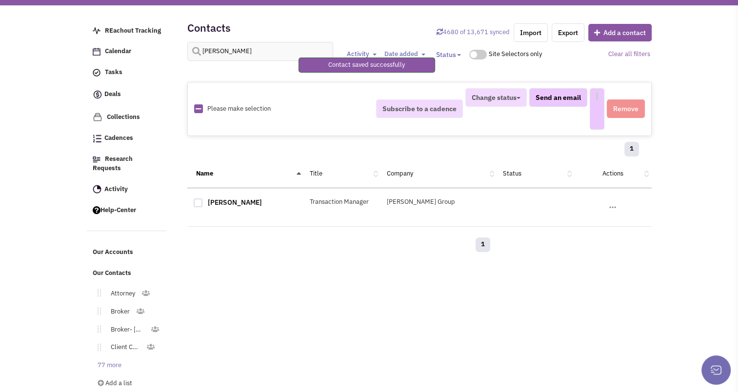
select select
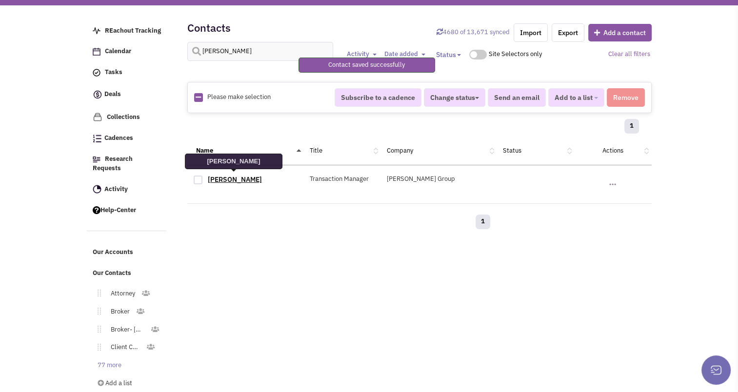
click at [226, 179] on link "[PERSON_NAME]" at bounding box center [235, 179] width 54 height 9
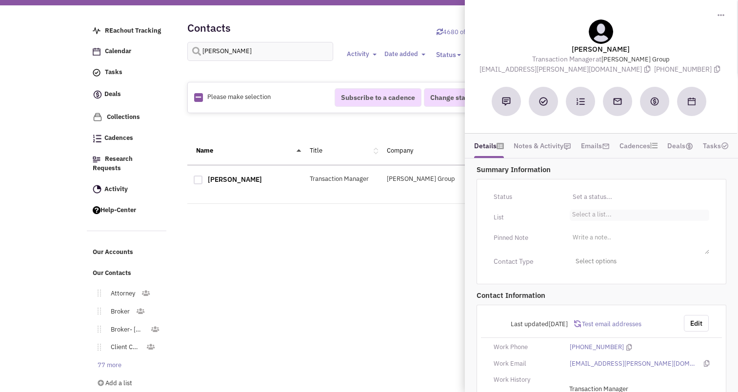
click at [610, 214] on ul "Select a list..." at bounding box center [639, 215] width 139 height 11
click at [0, 0] on select "Select a list..." at bounding box center [0, 0] width 0 height 0
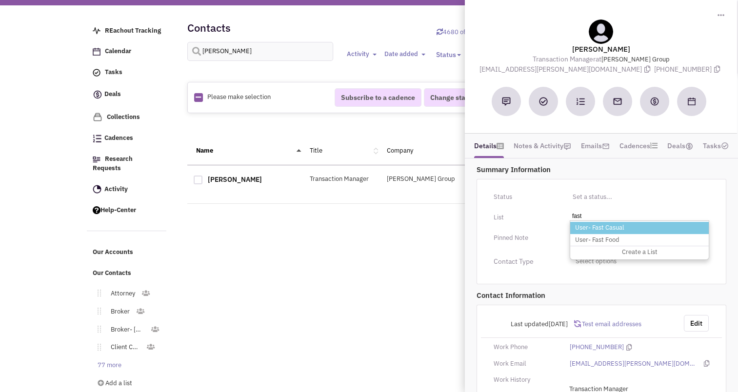
type input "fast"
click at [609, 222] on li "User- Fast Casual" at bounding box center [639, 228] width 138 height 12
click at [0, 0] on select "Select a list..." at bounding box center [0, 0] width 0 height 0
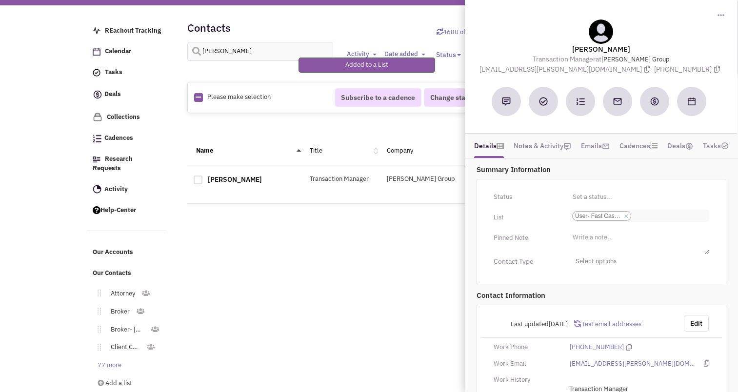
click at [648, 216] on input "Select a list... User- Fast Casual Select a list... × User- Fast Casual" at bounding box center [643, 216] width 21 height 10
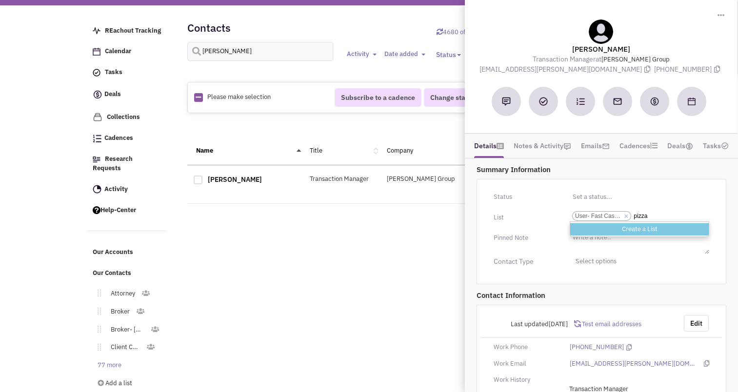
type input "pizza"
click at [643, 232] on li "Create a List" at bounding box center [639, 229] width 138 height 13
click at [0, 0] on select "Select a list... User- Fast Casual" at bounding box center [0, 0] width 0 height 0
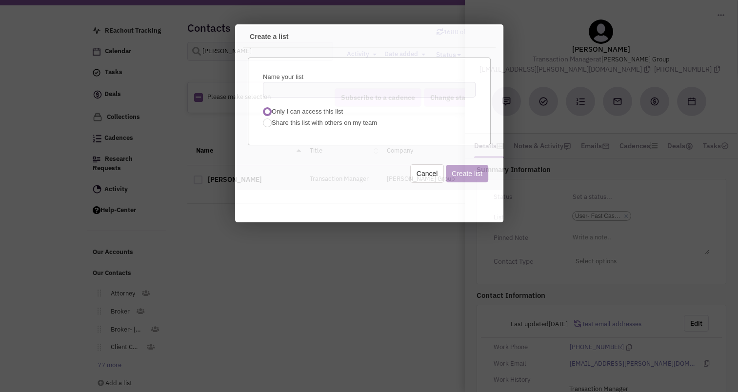
scroll to position [0, 0]
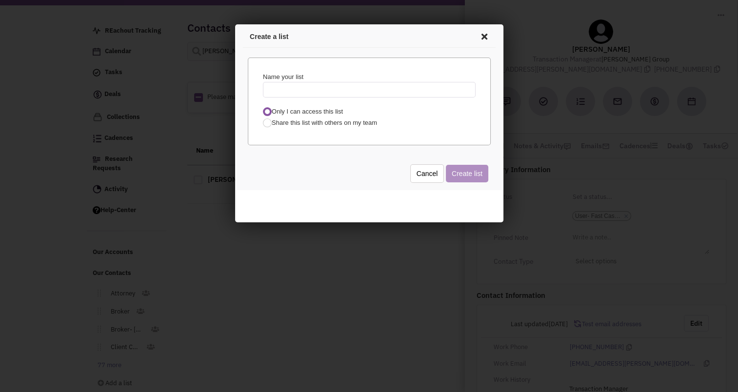
click at [339, 90] on input "text" at bounding box center [367, 88] width 213 height 16
type input "User - Pizza"
click at [302, 122] on span "Share this list with others on my team" at bounding box center [322, 121] width 105 height 7
click at [276, 122] on input "Share this list with others on my team" at bounding box center [273, 122] width 6 height 6
radio input "true"
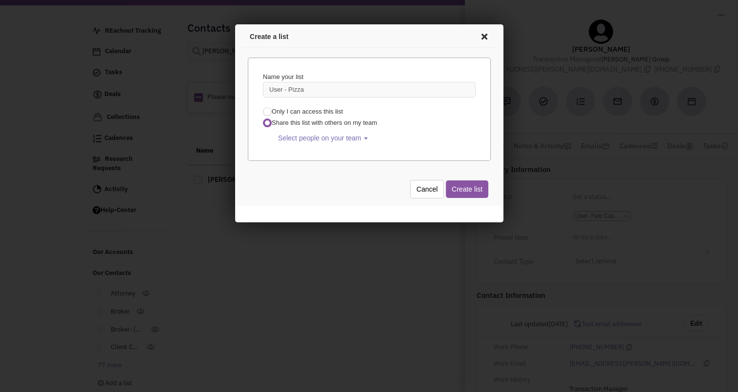
click at [300, 127] on div "Only I can access this list Share this list with others on my team <img src='[U…" at bounding box center [367, 125] width 225 height 39
click at [299, 131] on button "Select people on your team" at bounding box center [321, 137] width 96 height 16
click at [285, 171] on span at bounding box center [284, 171] width 7 height 7
click at [283, 169] on input "Select all" at bounding box center [283, 169] width 0 height 0
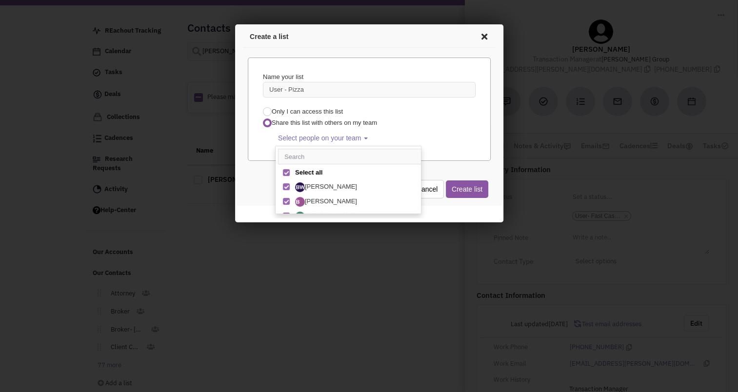
select select "2408"
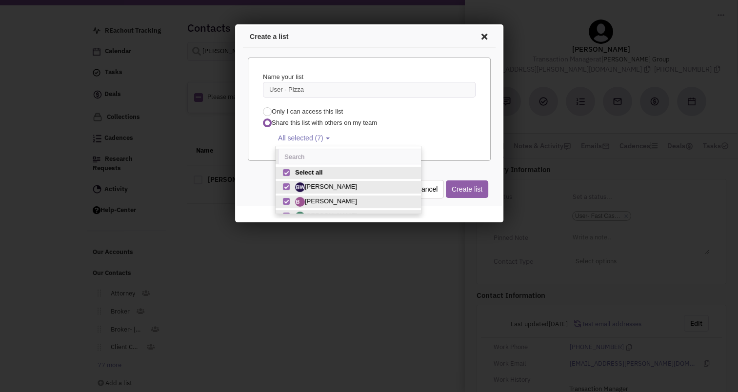
click at [470, 188] on button "Create list" at bounding box center [465, 188] width 42 height 18
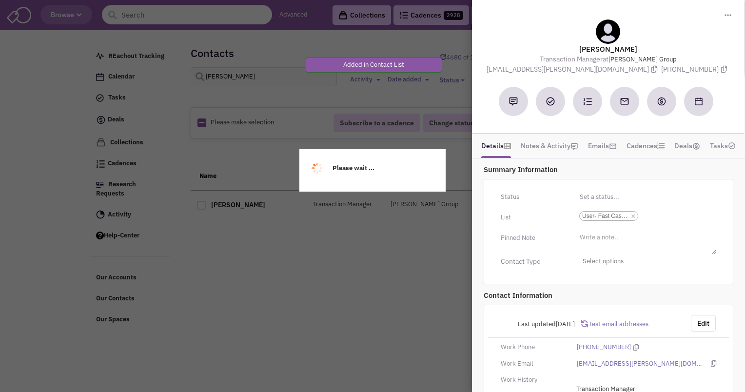
select select
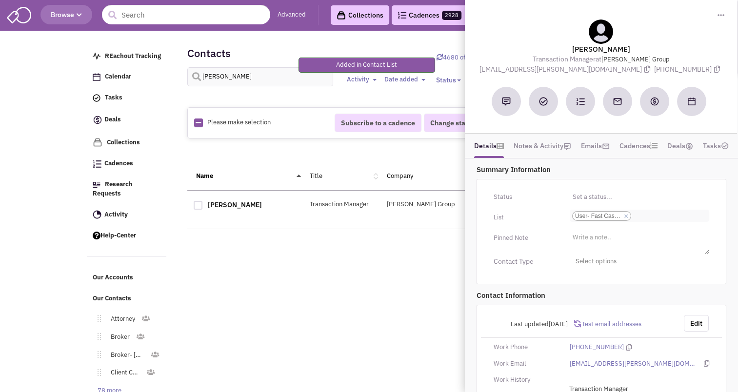
click at [655, 215] on input "Select a list... User- Fast Casual Create a List Select a list... × User- Fast …" at bounding box center [643, 216] width 21 height 10
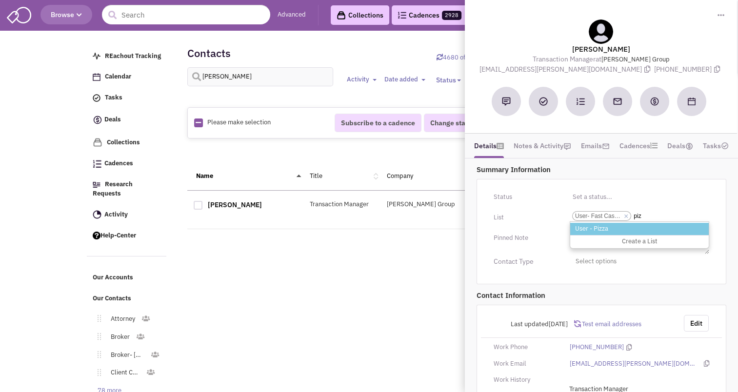
type input "piz"
click at [607, 229] on li "User - Pizza" at bounding box center [639, 229] width 138 height 12
click at [0, 0] on select "Select a list... User- Fast Casual Create a List" at bounding box center [0, 0] width 0 height 0
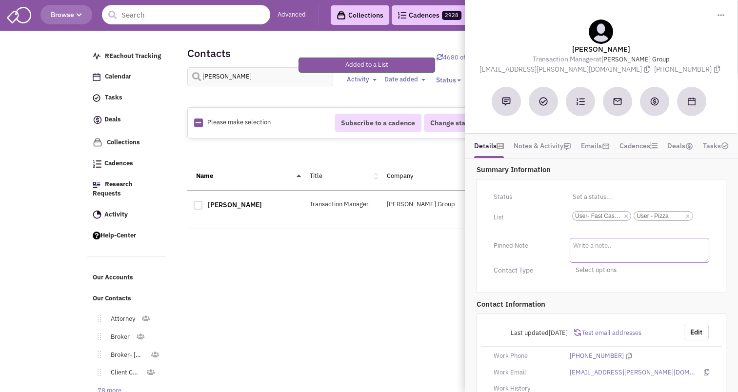
click at [587, 247] on textarea at bounding box center [639, 250] width 139 height 25
type textarea "Pizza Hut Franchisee"
click at [550, 282] on div "Status Toggle Dropdown Have not contacted Reached out Interested Not interested…" at bounding box center [601, 235] width 250 height 113
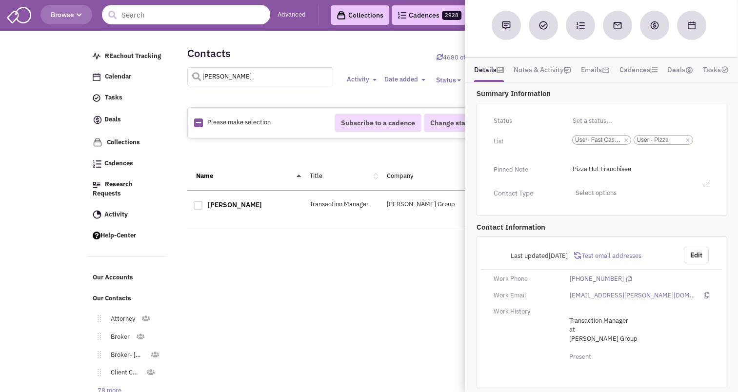
drag, startPoint x: 550, startPoint y: 282, endPoint x: 228, endPoint y: 82, distance: 379.3
click at [228, 82] on input "[PERSON_NAME]" at bounding box center [260, 76] width 146 height 19
type input "[PERSON_NAME]"
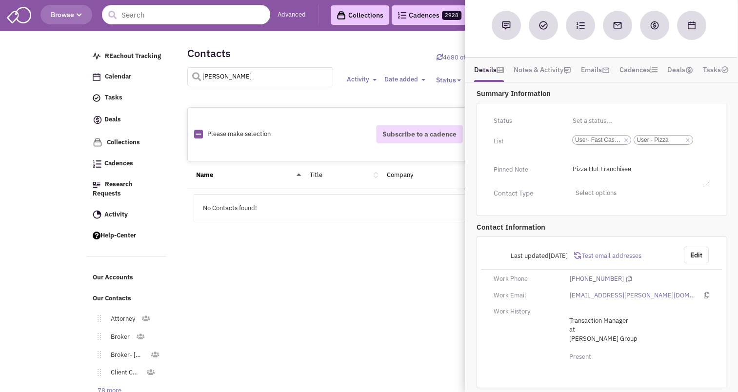
select select
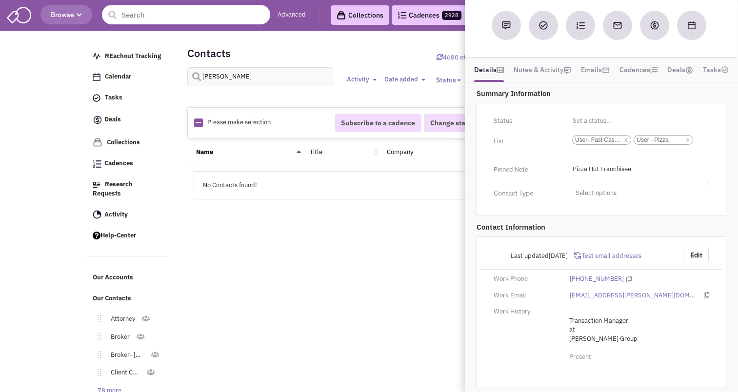
click at [271, 222] on div "REachout Tracking Calendar Tasks Completed Tasks Deals Team Deals Toggle Dropdo…" at bounding box center [369, 156] width 565 height 244
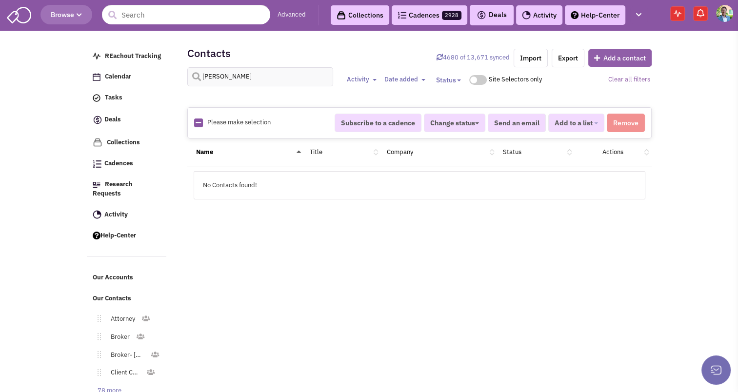
click at [605, 53] on button "Add a contact" at bounding box center [619, 58] width 63 height 18
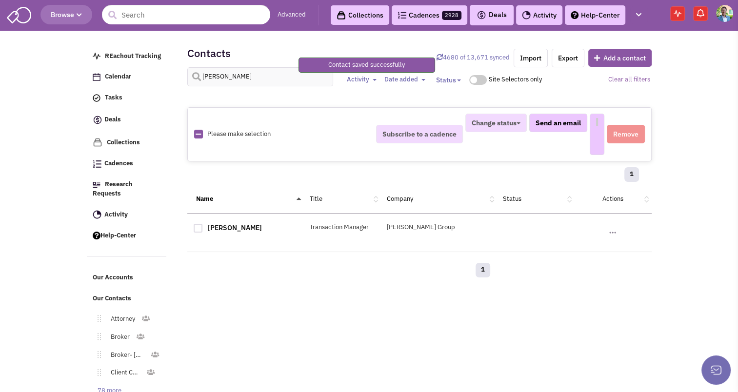
select select
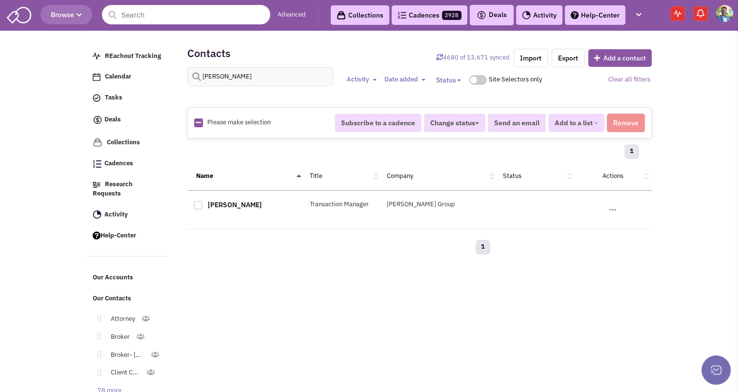
click at [222, 197] on div "[PERSON_NAME] Transaction Manager [PERSON_NAME] Group No note found! No email s…" at bounding box center [419, 210] width 464 height 39
click at [223, 203] on link "[PERSON_NAME]" at bounding box center [235, 204] width 54 height 9
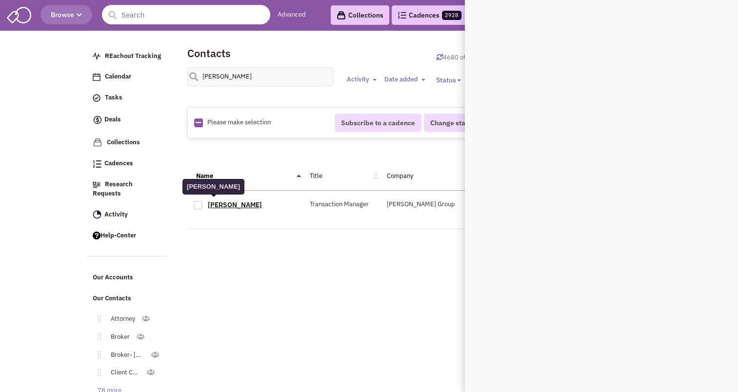
scroll to position [0, 0]
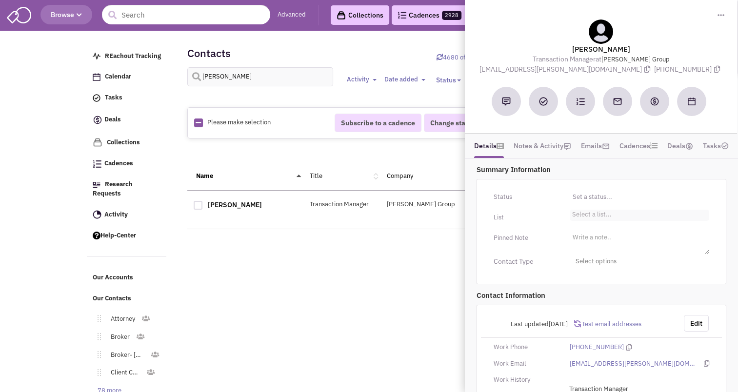
click at [601, 219] on ul "Select a list..." at bounding box center [639, 215] width 139 height 11
click at [0, 0] on select "Select a list..." at bounding box center [0, 0] width 0 height 0
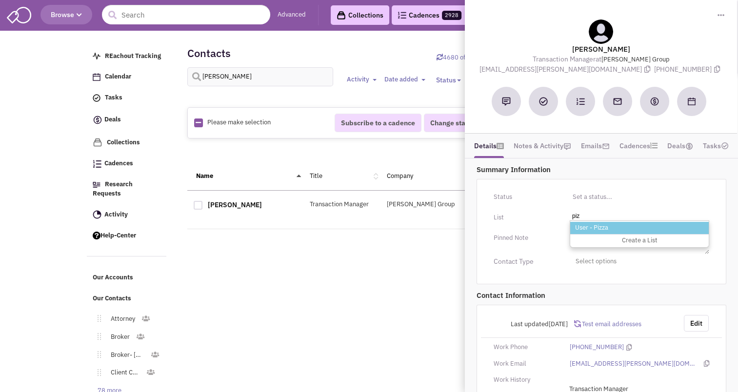
type input "piz"
click at [597, 228] on li "User - Pizza" at bounding box center [639, 228] width 138 height 12
click at [0, 0] on select "Select a list..." at bounding box center [0, 0] width 0 height 0
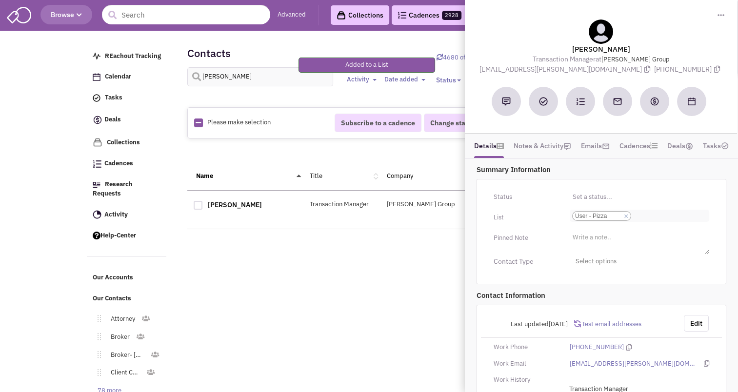
click at [641, 217] on input "Select a list... User - Pizza Select a list... × User - Pizza" at bounding box center [643, 216] width 21 height 10
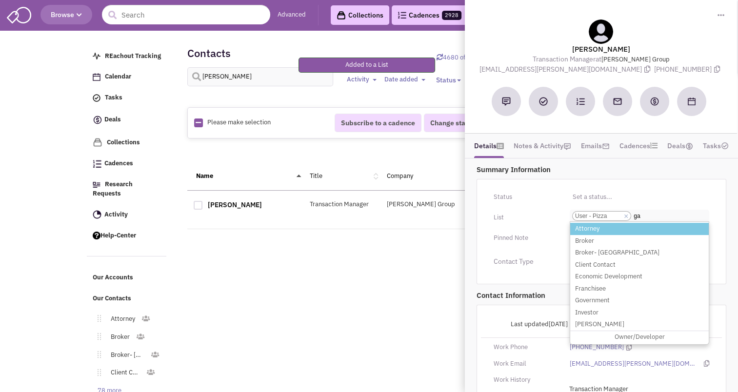
type input "g"
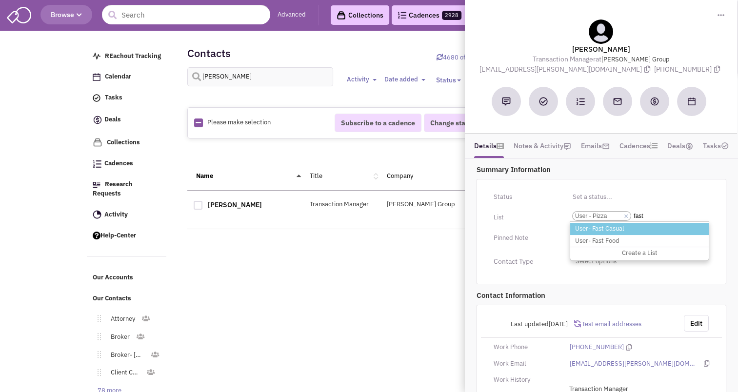
type input "fast"
click at [620, 226] on li "User- Fast Casual" at bounding box center [639, 229] width 138 height 12
click at [0, 0] on select "Select a list... User - Pizza" at bounding box center [0, 0] width 0 height 0
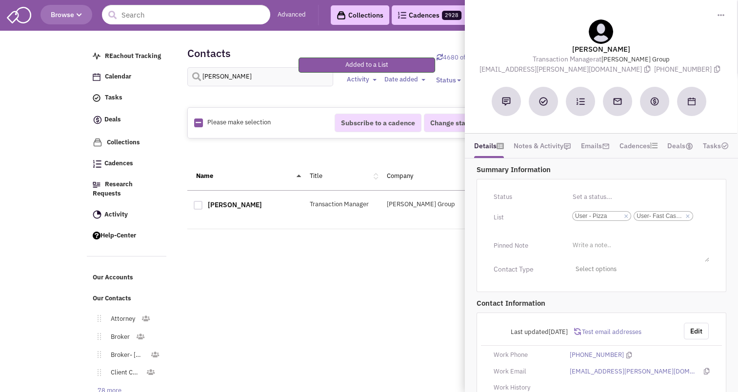
scroll to position [76, 0]
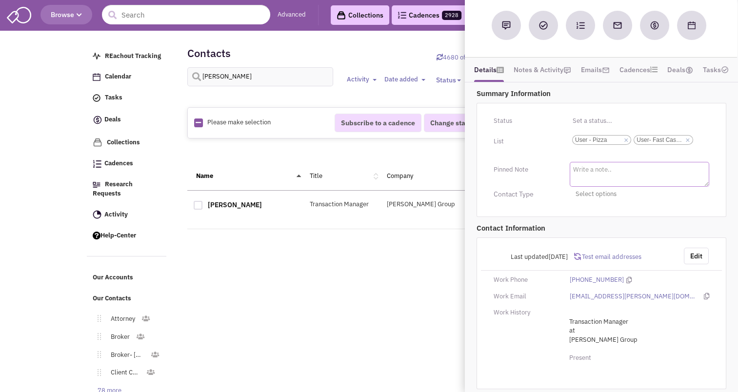
click at [591, 175] on textarea at bounding box center [639, 174] width 139 height 25
type textarea "Pizza Hut Franchisee"
click at [664, 213] on div "Status Toggle Dropdown Have not contacted Reached out Interested Not interested…" at bounding box center [601, 159] width 250 height 113
click at [246, 78] on input "[PERSON_NAME]" at bounding box center [260, 76] width 146 height 19
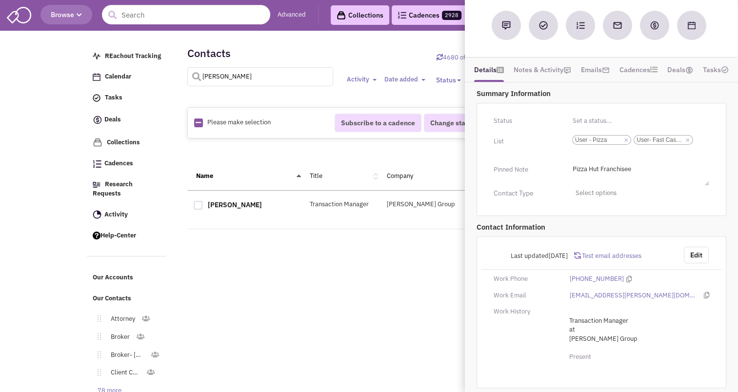
click at [246, 78] on input "[PERSON_NAME]" at bounding box center [260, 76] width 146 height 19
type input "s"
type input "[PERSON_NAME]"
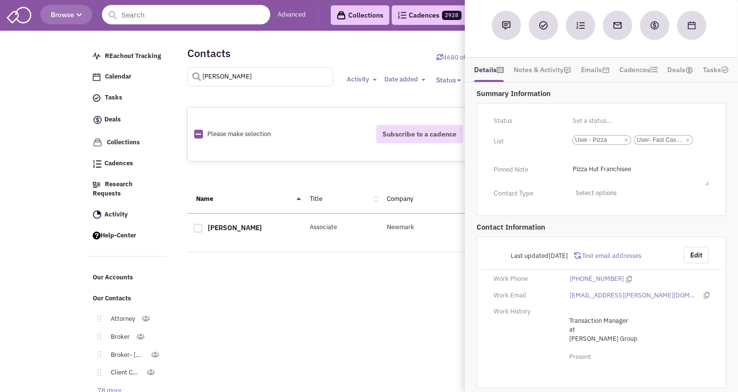
select select
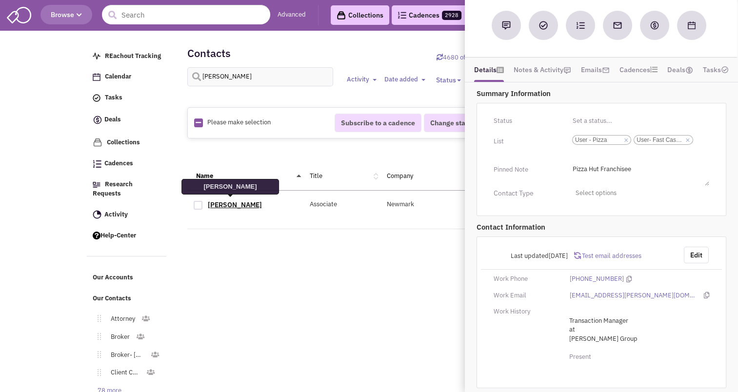
click at [236, 201] on link "[PERSON_NAME]" at bounding box center [235, 204] width 54 height 9
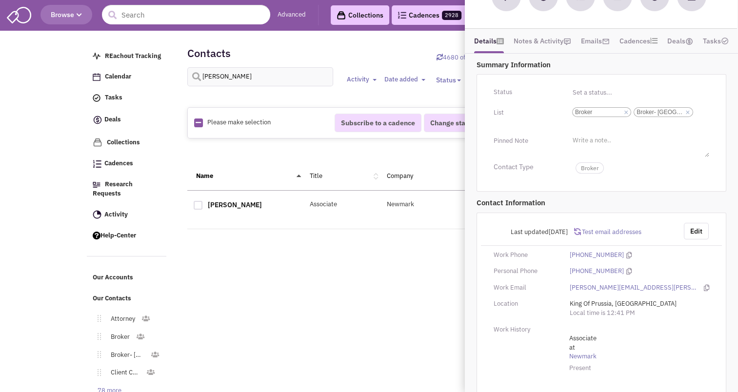
scroll to position [132, 0]
